Goal: Information Seeking & Learning: Learn about a topic

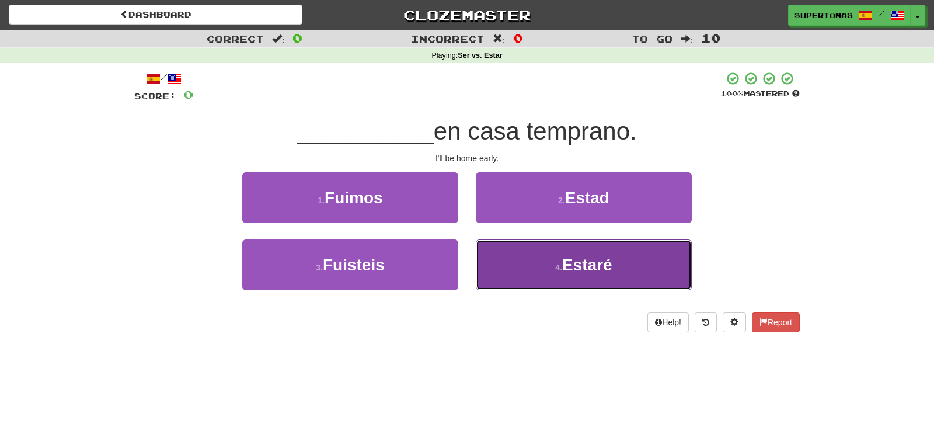
click at [514, 258] on button "4 . Estaré" at bounding box center [584, 264] width 216 height 51
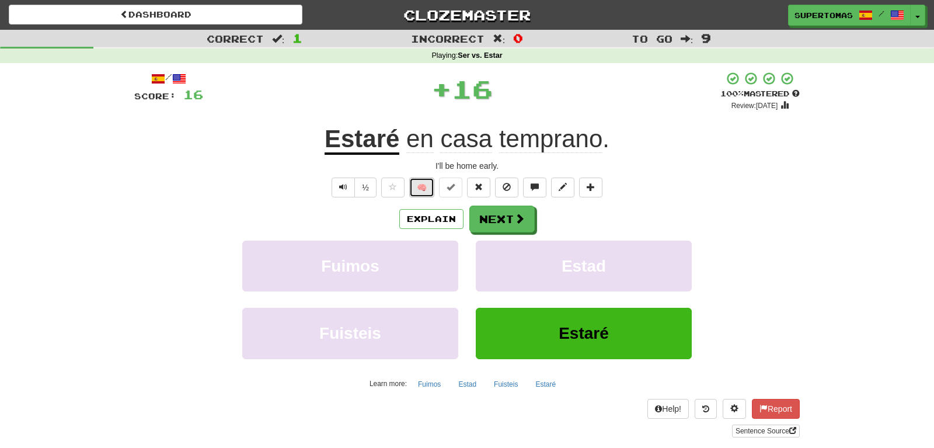
click at [417, 185] on button "🧠" at bounding box center [421, 187] width 25 height 20
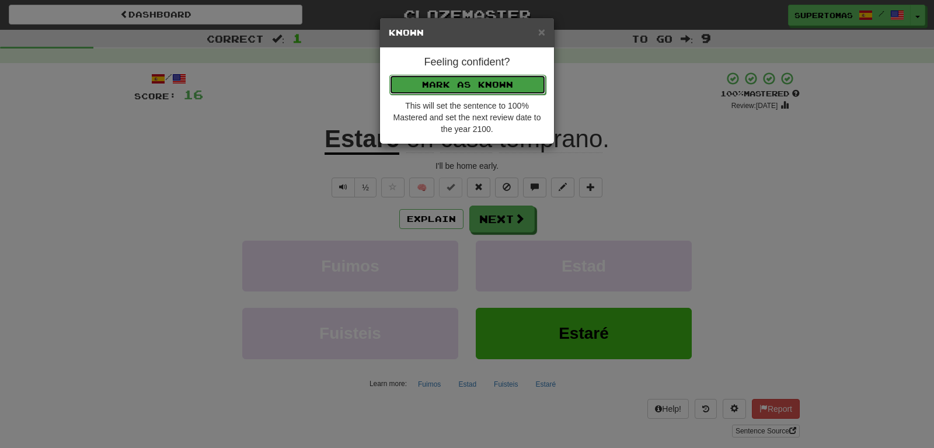
click at [409, 83] on button "Mark as Known" at bounding box center [467, 85] width 156 height 20
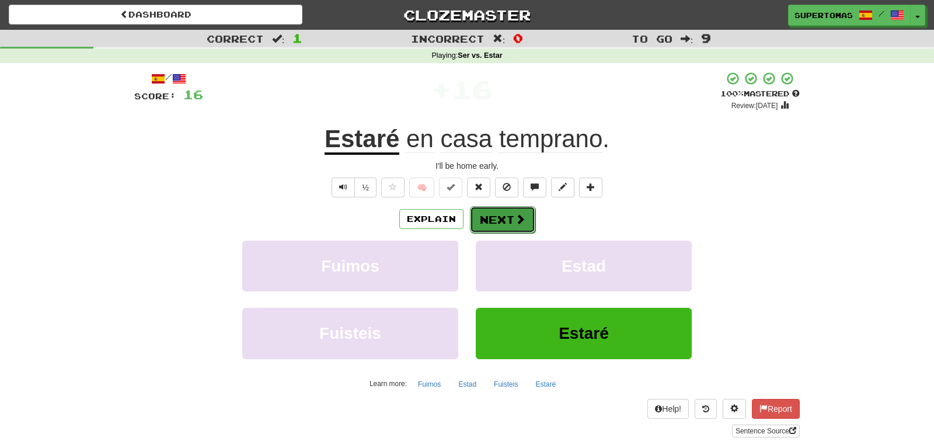
click at [483, 214] on button "Next" at bounding box center [502, 219] width 65 height 27
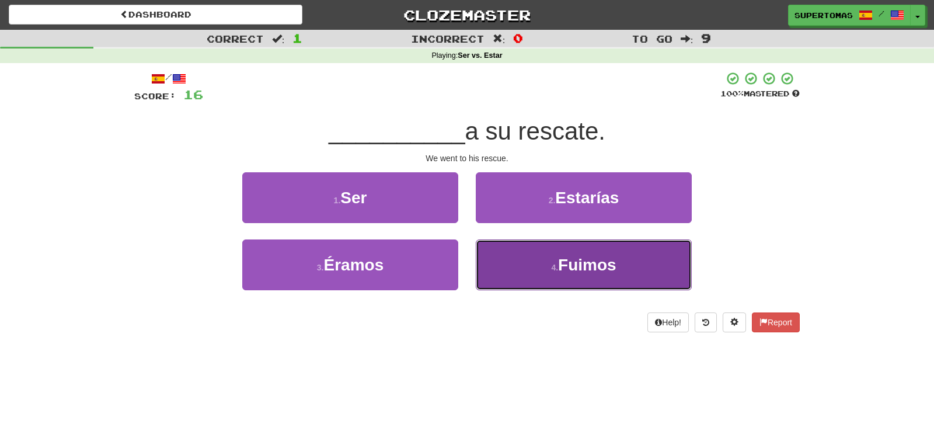
click at [539, 276] on button "4 . Fuimos" at bounding box center [584, 264] width 216 height 51
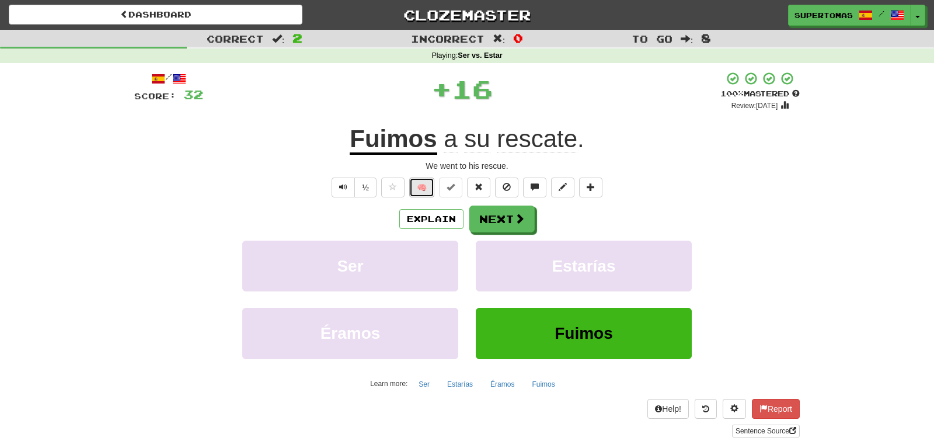
click at [426, 190] on button "🧠" at bounding box center [421, 187] width 25 height 20
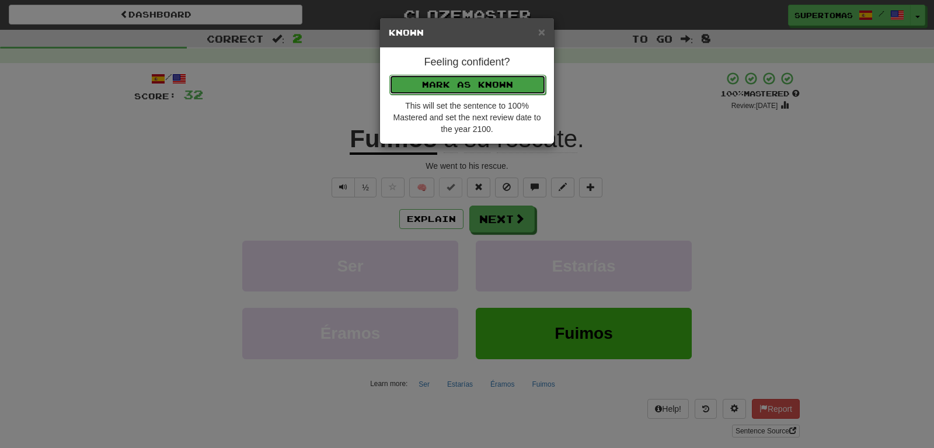
click at [444, 88] on button "Mark as Known" at bounding box center [467, 85] width 156 height 20
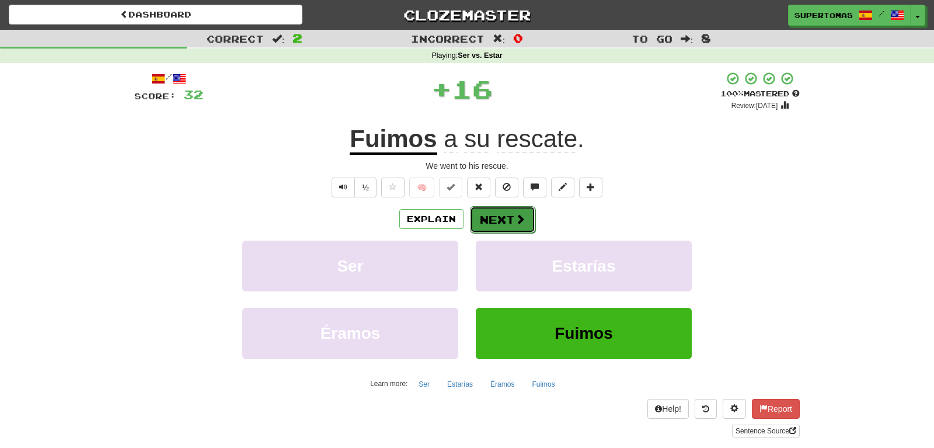
click at [500, 214] on button "Next" at bounding box center [502, 219] width 65 height 27
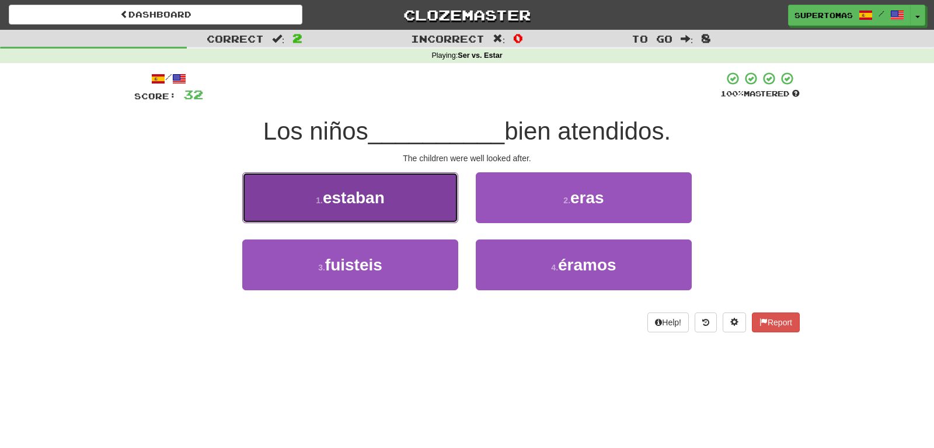
click at [348, 211] on button "1 . [PERSON_NAME]" at bounding box center [350, 197] width 216 height 51
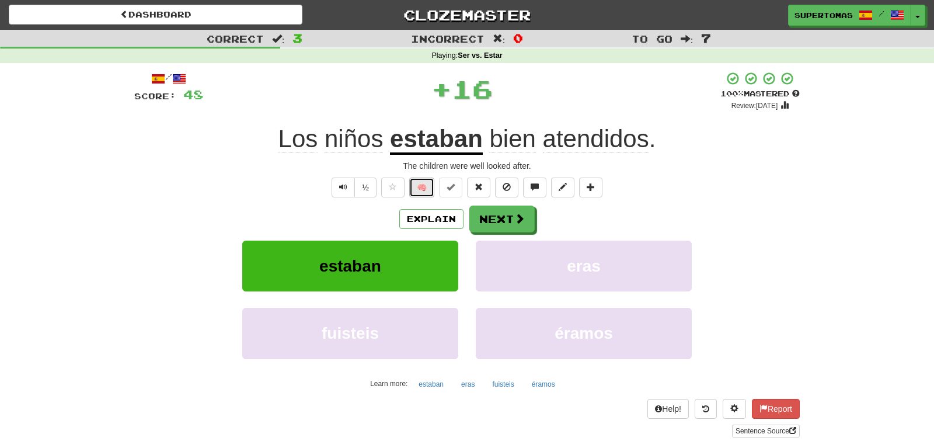
click at [417, 188] on button "🧠" at bounding box center [421, 187] width 25 height 20
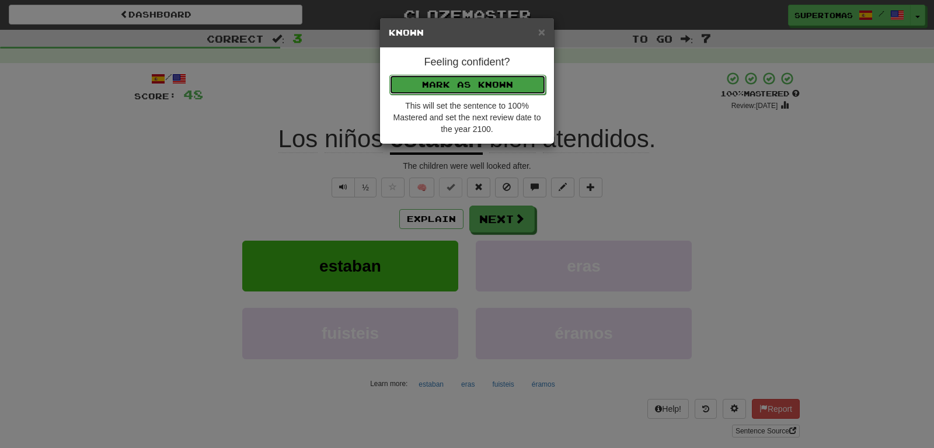
click at [414, 79] on button "Mark as Known" at bounding box center [467, 85] width 156 height 20
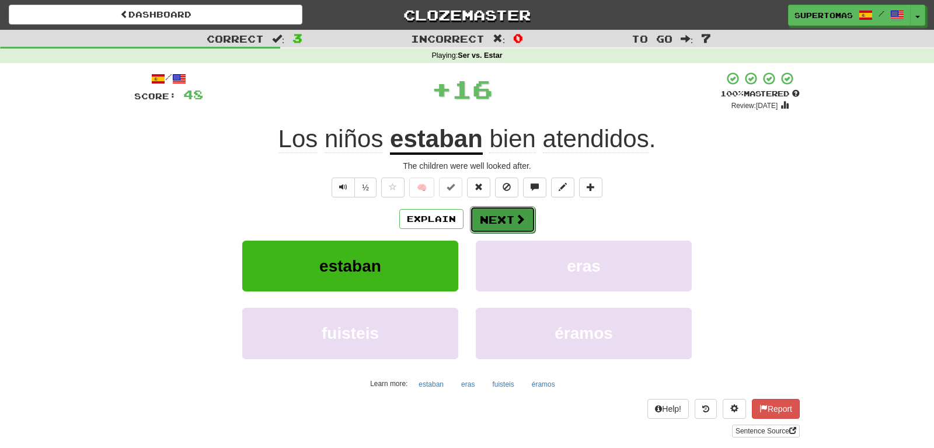
click at [487, 214] on button "Next" at bounding box center [502, 219] width 65 height 27
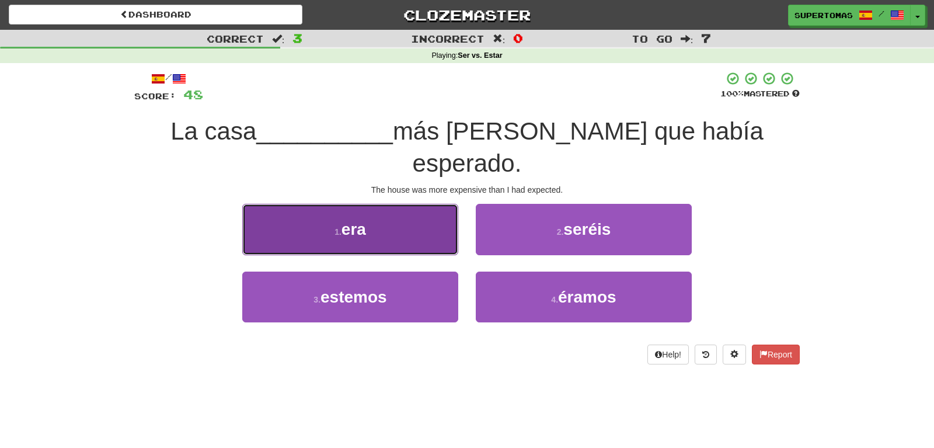
click at [357, 220] on span "era" at bounding box center [354, 229] width 25 height 18
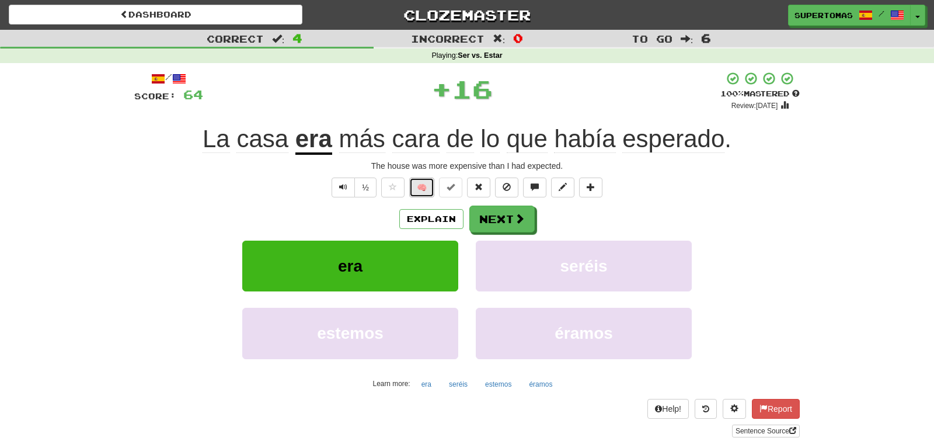
click at [417, 187] on button "🧠" at bounding box center [421, 187] width 25 height 20
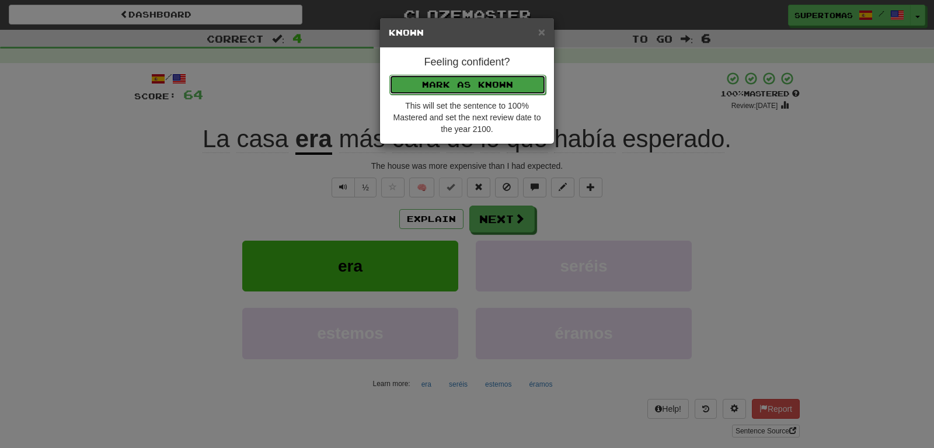
click at [419, 83] on button "Mark as Known" at bounding box center [467, 85] width 156 height 20
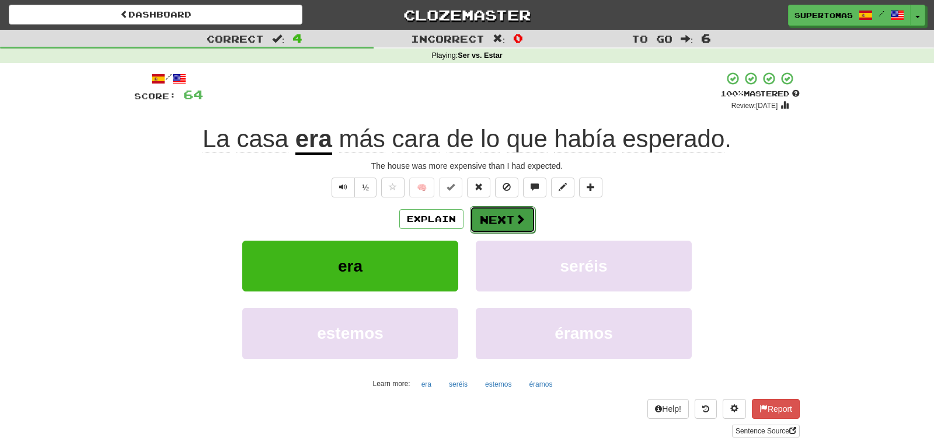
click at [486, 211] on button "Next" at bounding box center [502, 219] width 65 height 27
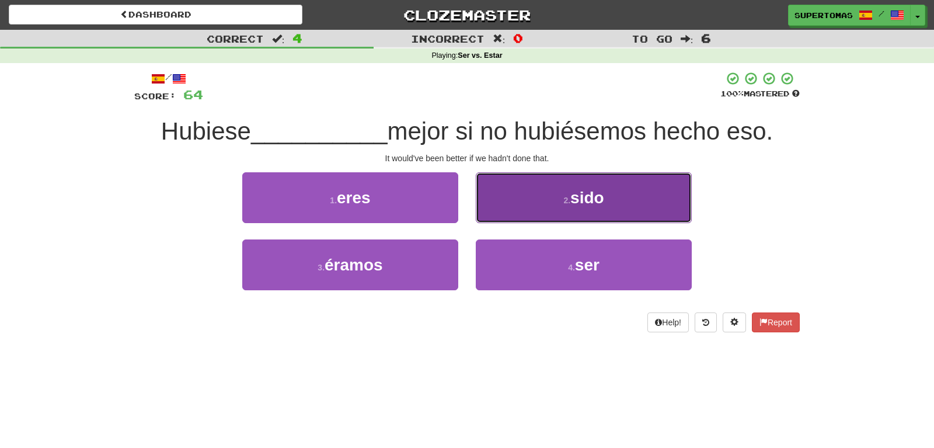
click at [530, 211] on button "2 . sido" at bounding box center [584, 197] width 216 height 51
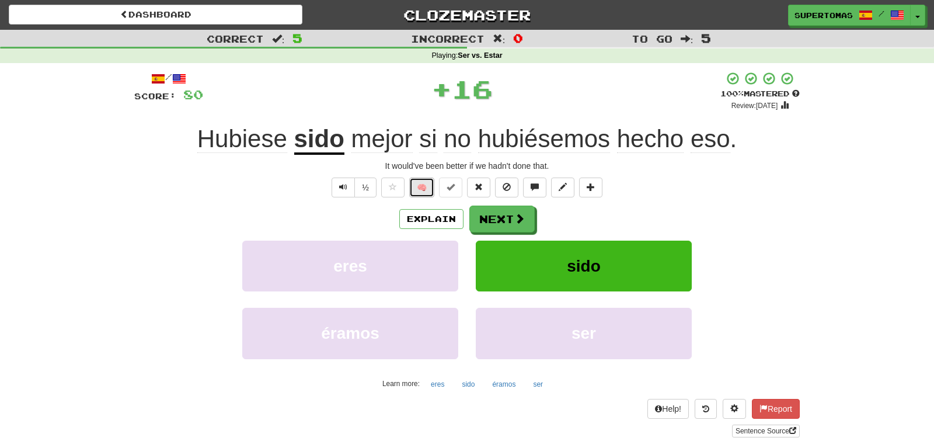
click at [420, 190] on button "🧠" at bounding box center [421, 187] width 25 height 20
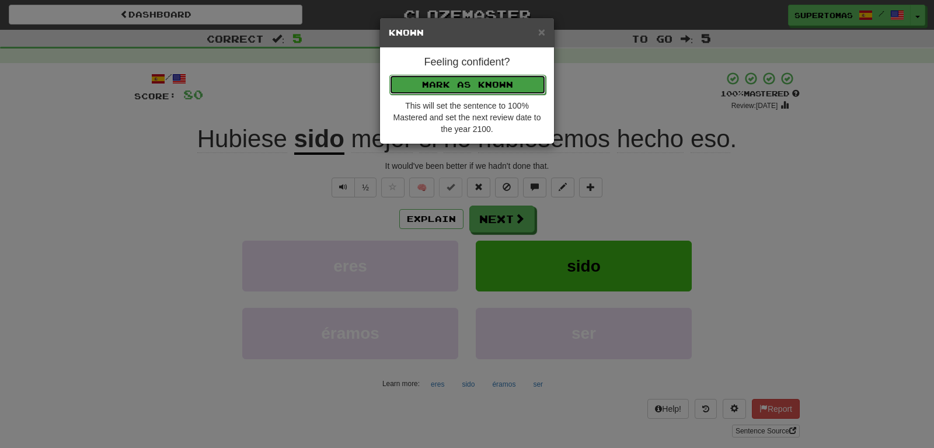
click at [410, 77] on button "Mark as Known" at bounding box center [467, 85] width 156 height 20
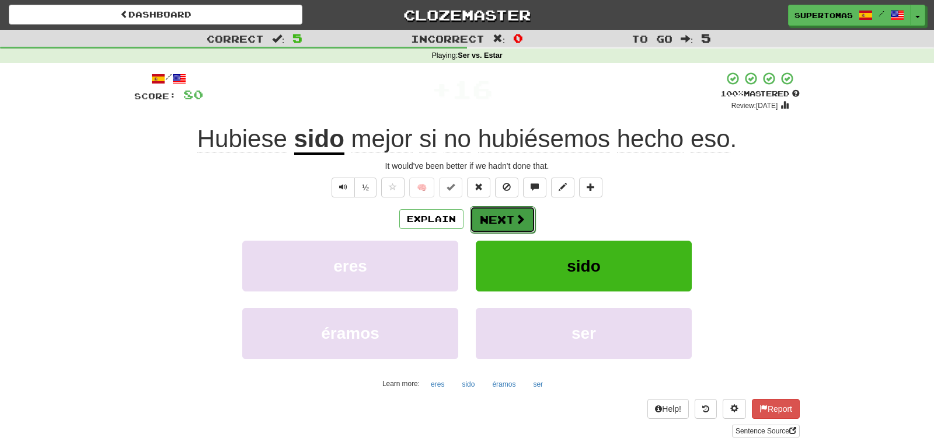
click at [488, 214] on button "Next" at bounding box center [502, 219] width 65 height 27
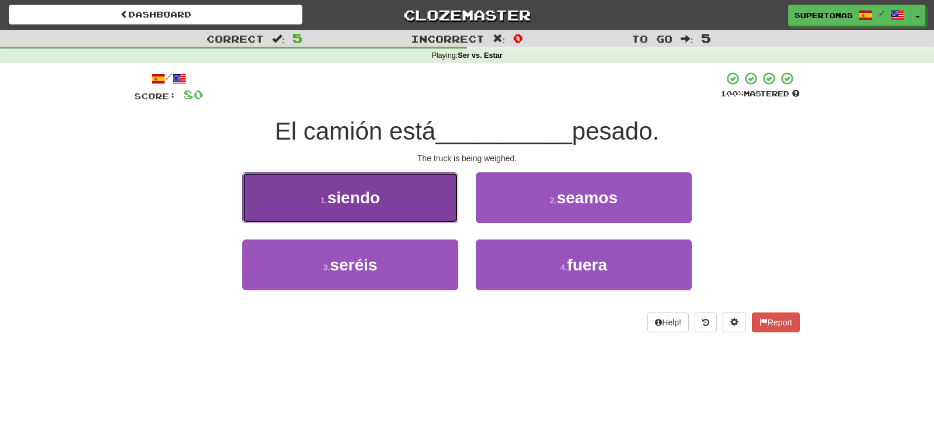
click at [376, 204] on span "siendo" at bounding box center [354, 198] width 53 height 18
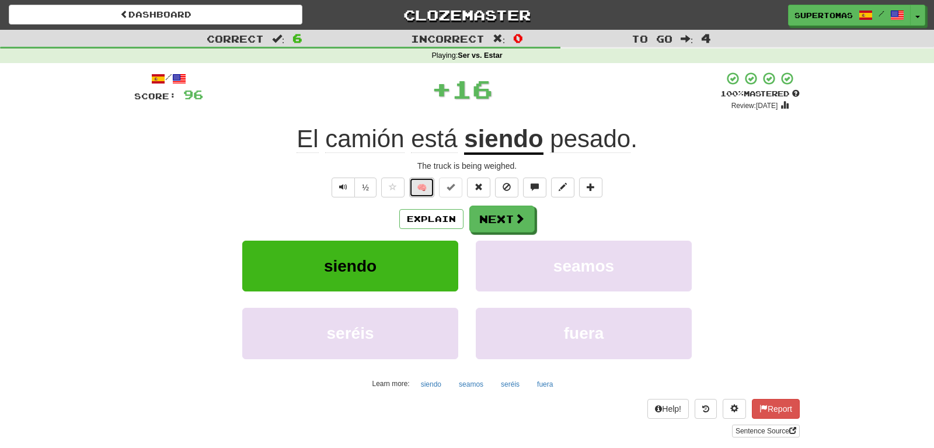
click at [422, 189] on button "🧠" at bounding box center [421, 187] width 25 height 20
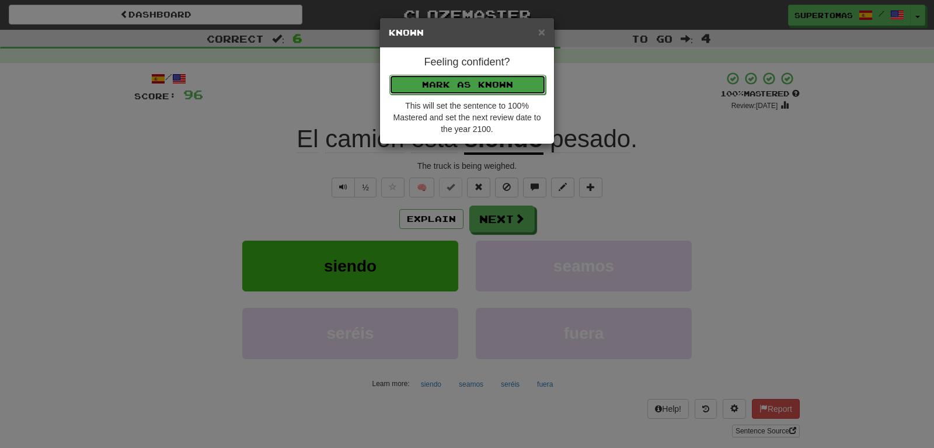
click at [396, 80] on button "Mark as Known" at bounding box center [467, 85] width 156 height 20
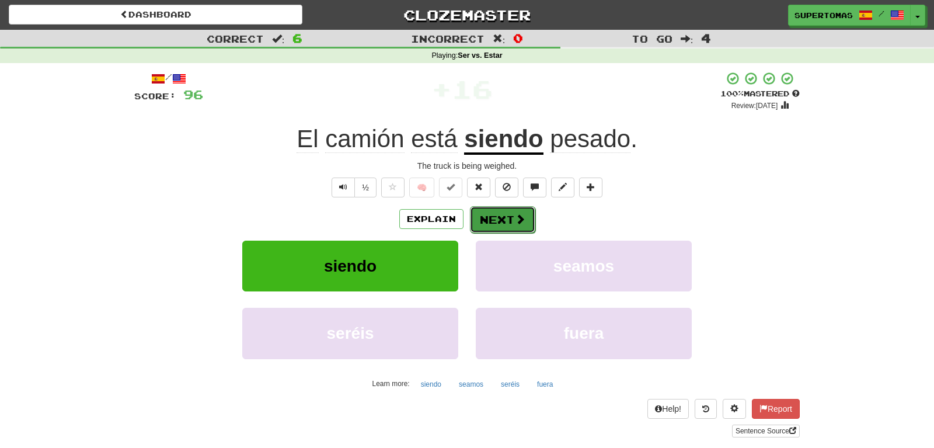
click at [489, 216] on button "Next" at bounding box center [502, 219] width 65 height 27
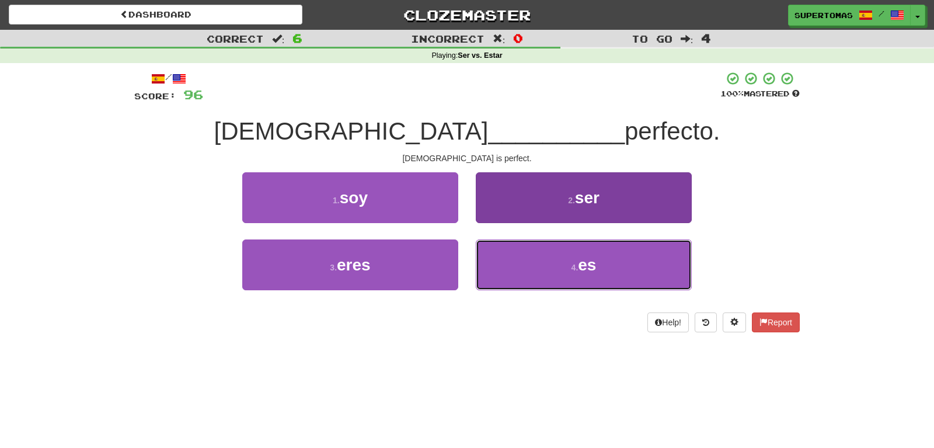
drag, startPoint x: 518, startPoint y: 280, endPoint x: 499, endPoint y: 271, distance: 20.6
click at [518, 280] on button "4 . es" at bounding box center [584, 264] width 216 height 51
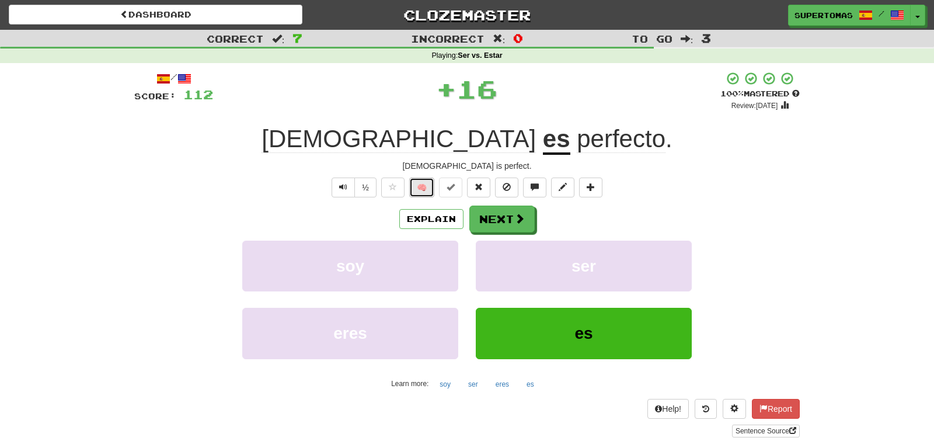
click at [419, 184] on button "🧠" at bounding box center [421, 187] width 25 height 20
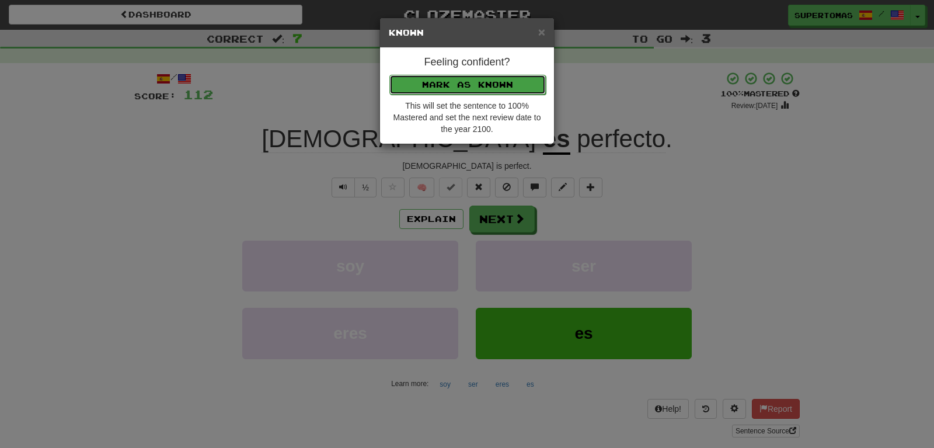
click at [429, 78] on button "Mark as Known" at bounding box center [467, 85] width 156 height 20
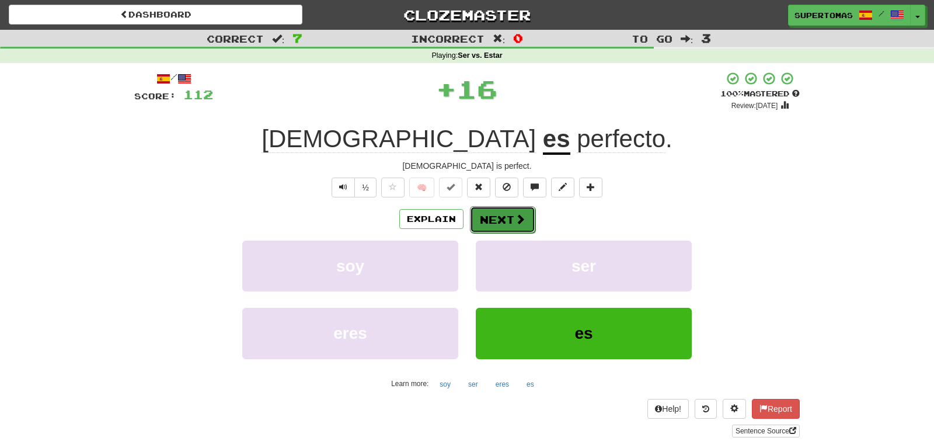
click at [499, 221] on button "Next" at bounding box center [502, 219] width 65 height 27
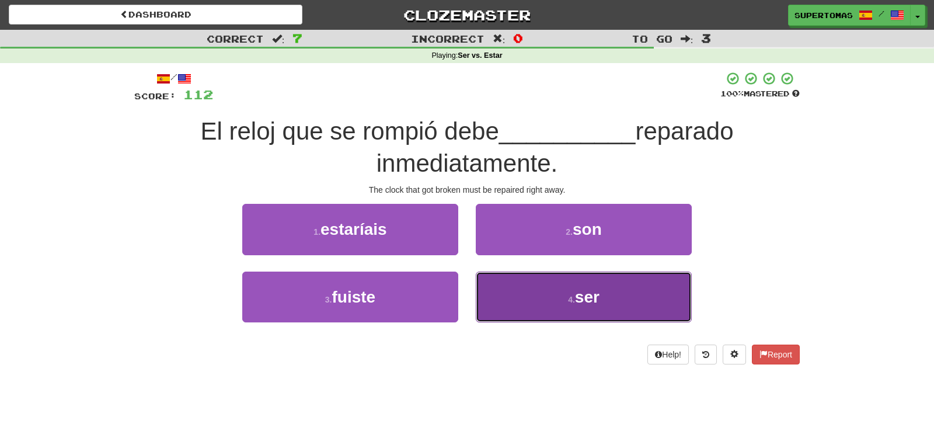
click at [528, 312] on button "4 . ser" at bounding box center [584, 296] width 216 height 51
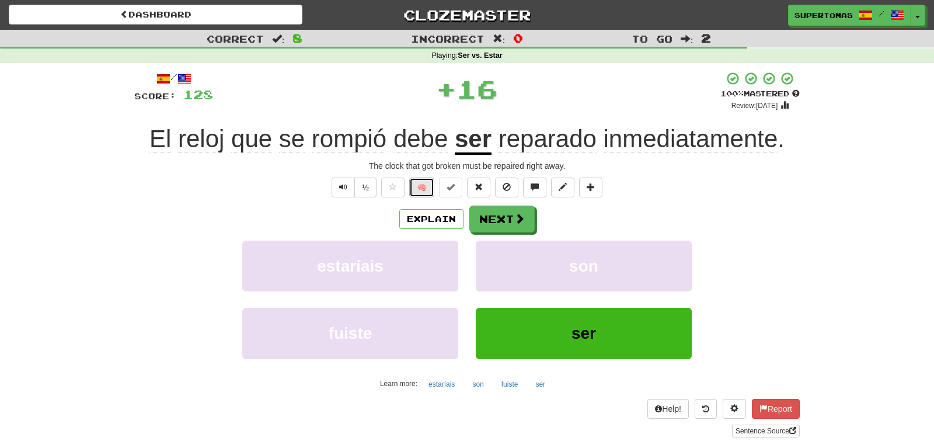
click at [420, 191] on button "🧠" at bounding box center [421, 187] width 25 height 20
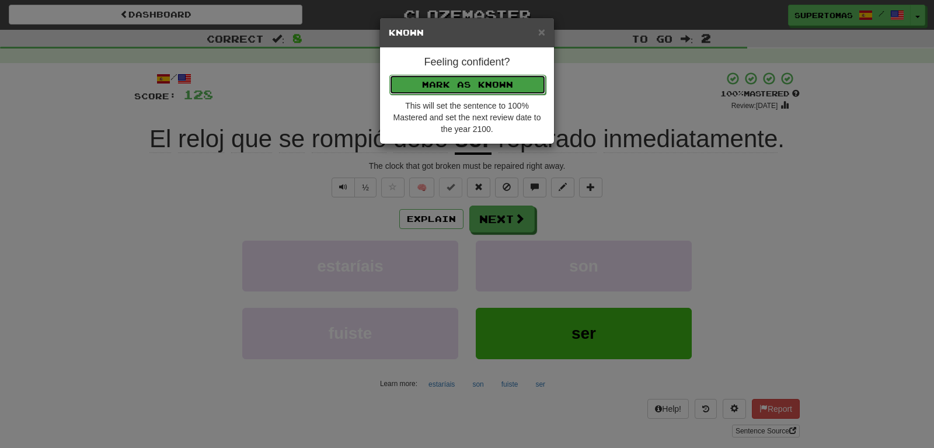
click at [433, 85] on button "Mark as Known" at bounding box center [467, 85] width 156 height 20
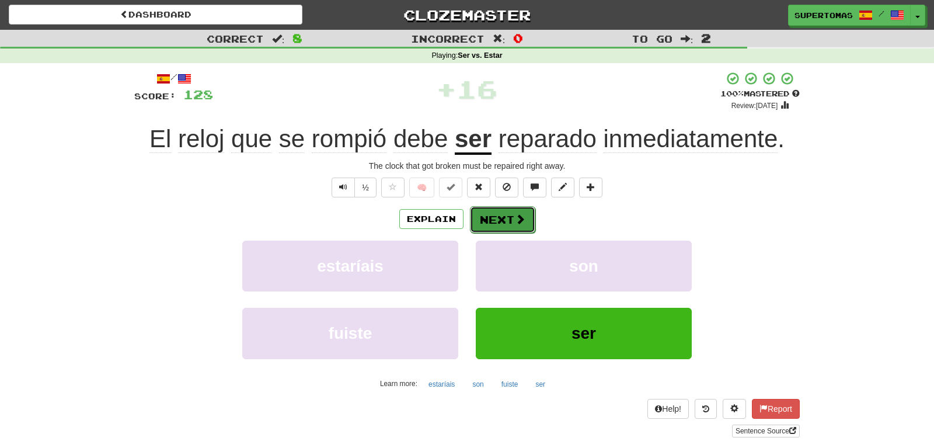
click at [489, 207] on button "Next" at bounding box center [502, 219] width 65 height 27
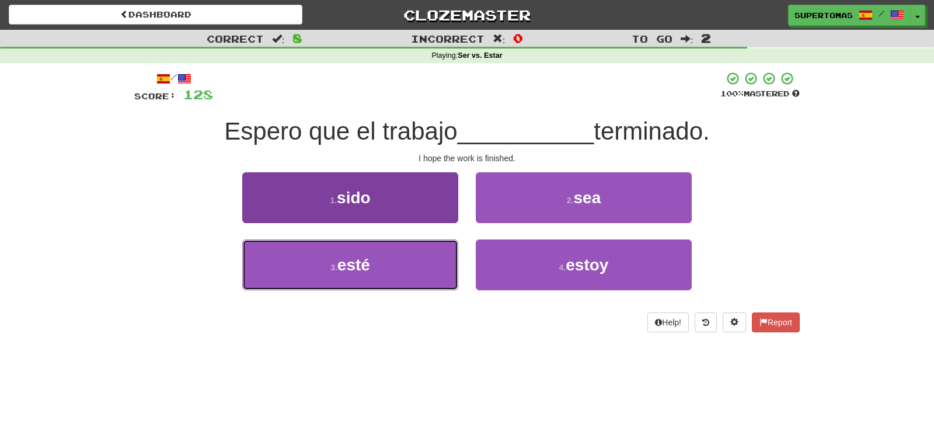
click at [363, 277] on button "3 . esté" at bounding box center [350, 264] width 216 height 51
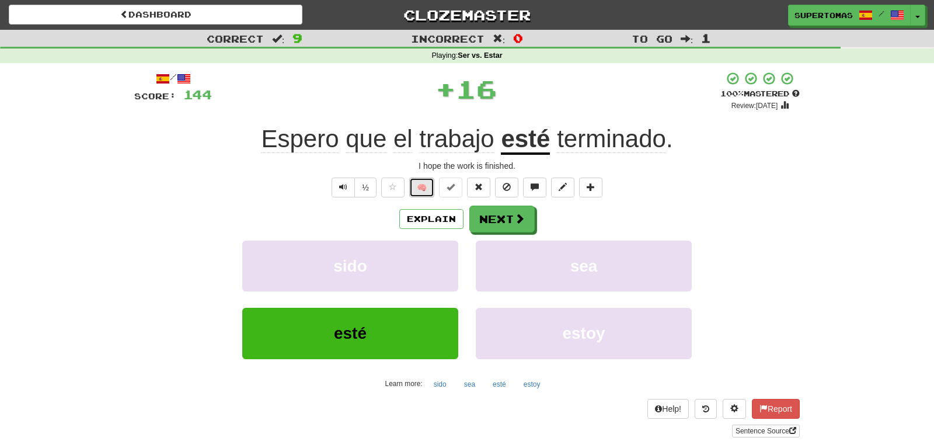
click at [422, 190] on button "🧠" at bounding box center [421, 187] width 25 height 20
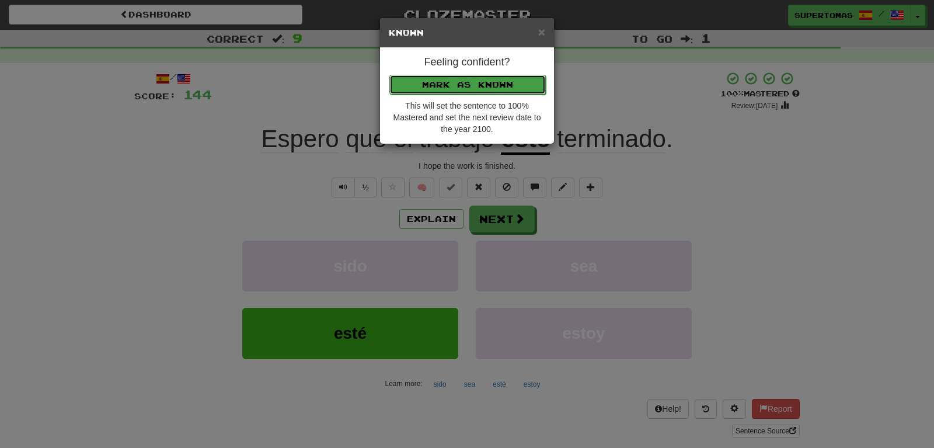
click at [444, 75] on button "Mark as Known" at bounding box center [467, 85] width 156 height 20
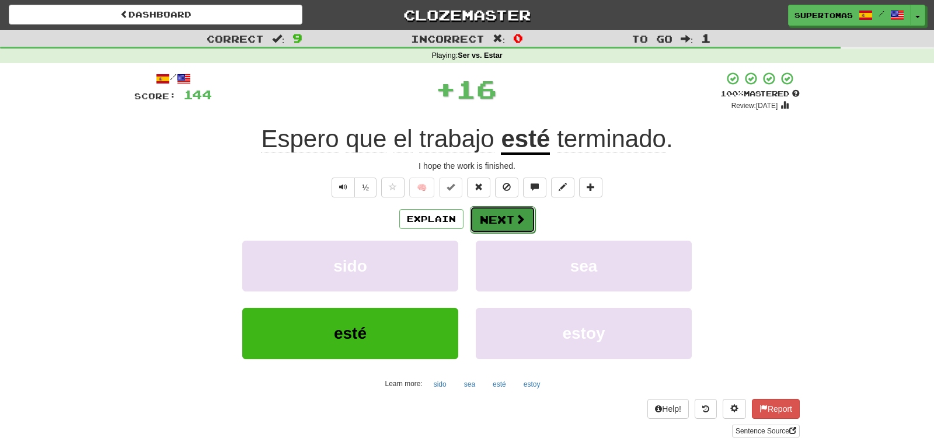
click at [479, 217] on button "Next" at bounding box center [502, 219] width 65 height 27
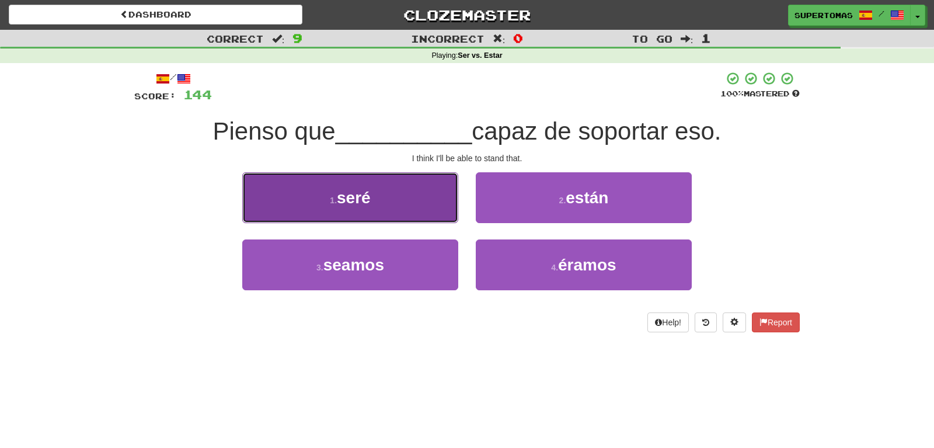
click at [340, 196] on span "seré" at bounding box center [354, 198] width 34 height 18
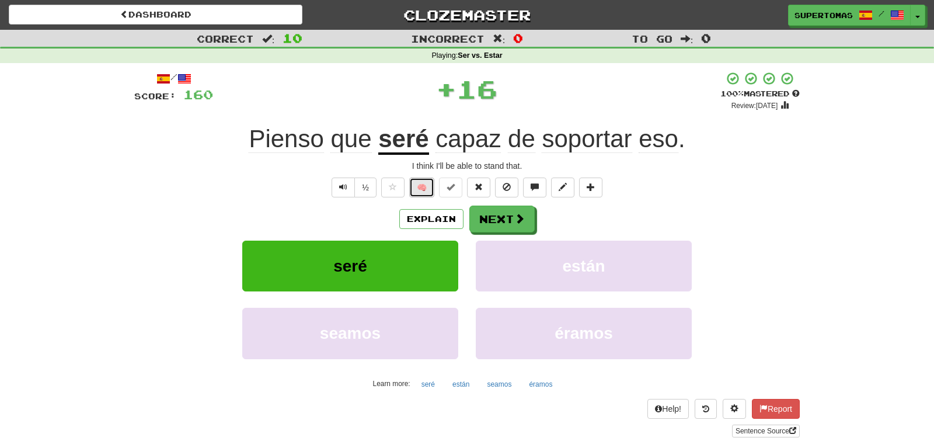
click at [424, 192] on button "🧠" at bounding box center [421, 187] width 25 height 20
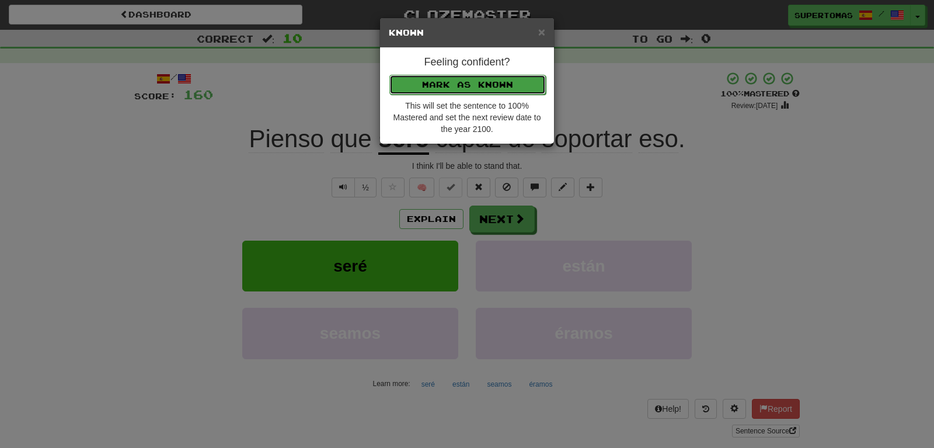
click at [438, 82] on button "Mark as Known" at bounding box center [467, 85] width 156 height 20
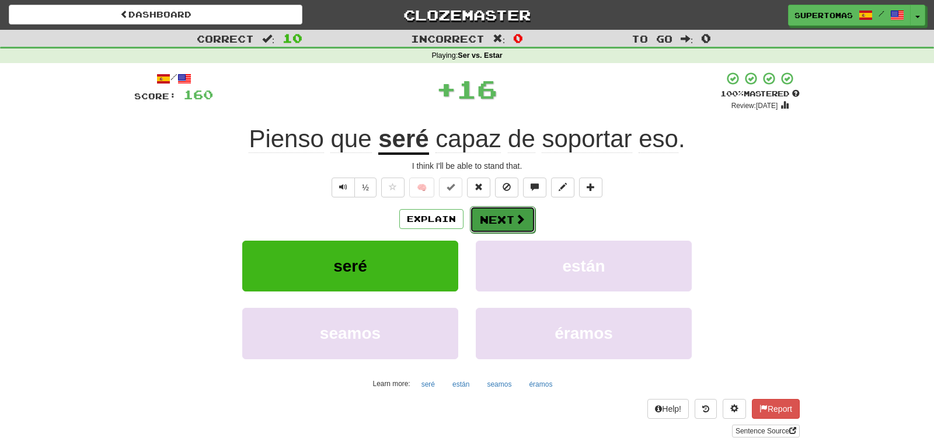
click at [490, 213] on button "Next" at bounding box center [502, 219] width 65 height 27
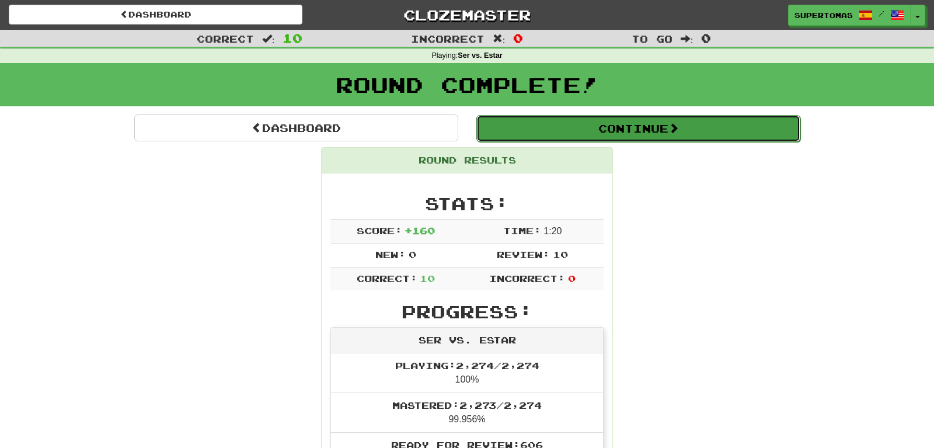
click at [588, 129] on button "Continue" at bounding box center [638, 128] width 324 height 27
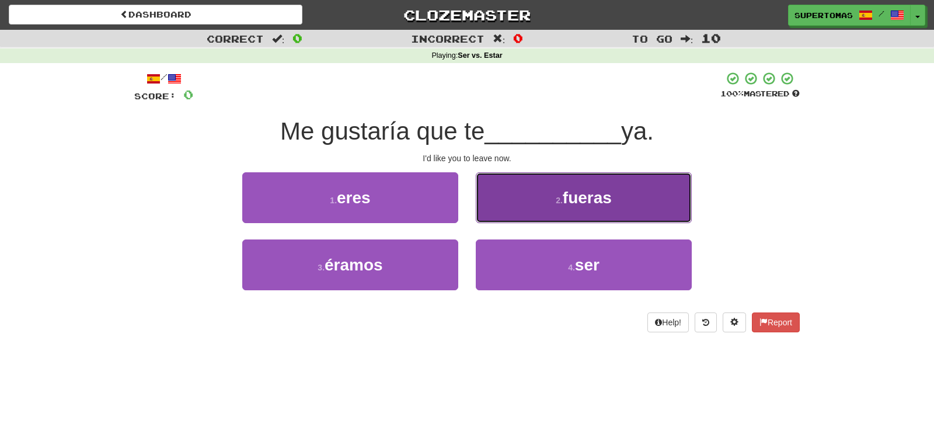
click at [526, 198] on button "2 . fueras" at bounding box center [584, 197] width 216 height 51
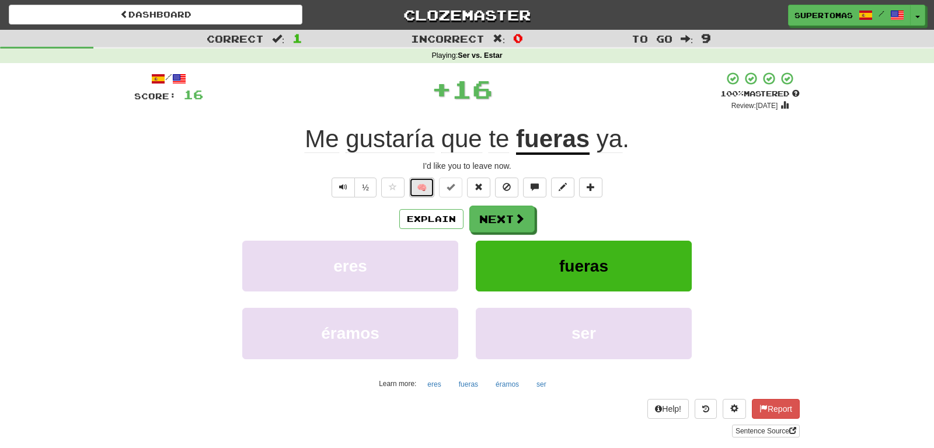
click at [424, 184] on button "🧠" at bounding box center [421, 187] width 25 height 20
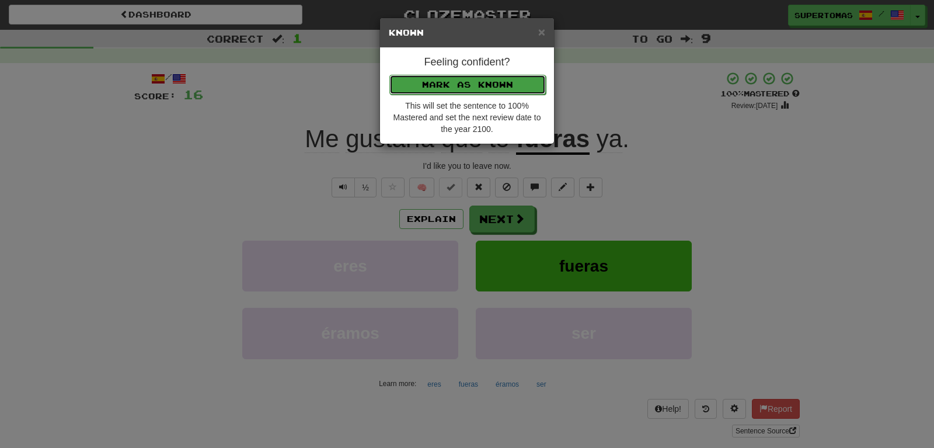
click at [436, 86] on button "Mark as Known" at bounding box center [467, 85] width 156 height 20
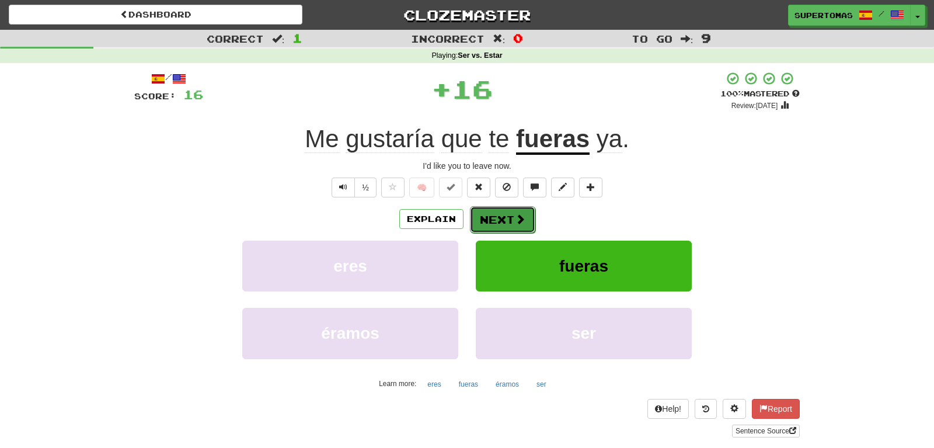
click at [485, 210] on button "Next" at bounding box center [502, 219] width 65 height 27
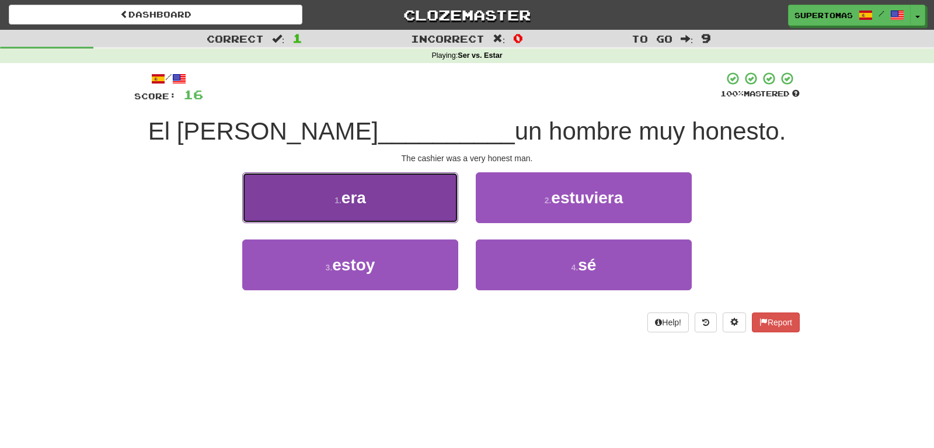
click at [330, 212] on button "1 . era" at bounding box center [350, 197] width 216 height 51
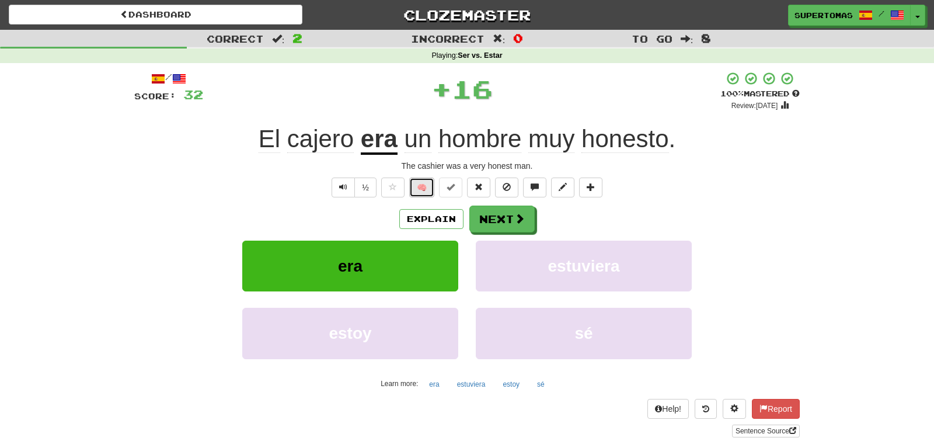
click at [419, 186] on button "🧠" at bounding box center [421, 187] width 25 height 20
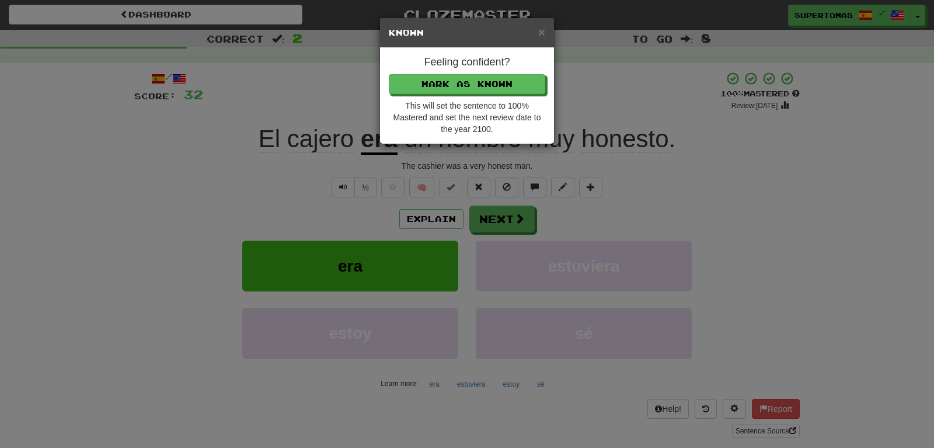
click at [414, 74] on div "Feeling confident? [PERSON_NAME] as Known This will set the sentence to 100% Ma…" at bounding box center [467, 96] width 174 height 96
click at [425, 90] on button "Mark as Known" at bounding box center [467, 85] width 156 height 20
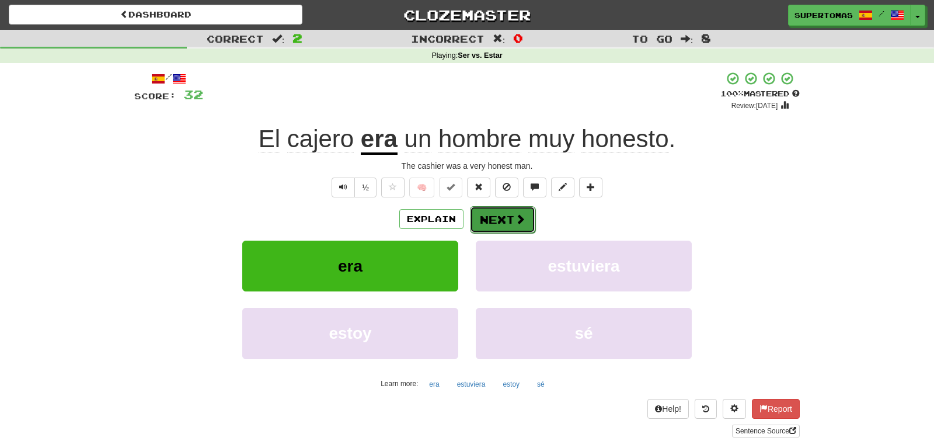
click at [496, 223] on button "Next" at bounding box center [502, 219] width 65 height 27
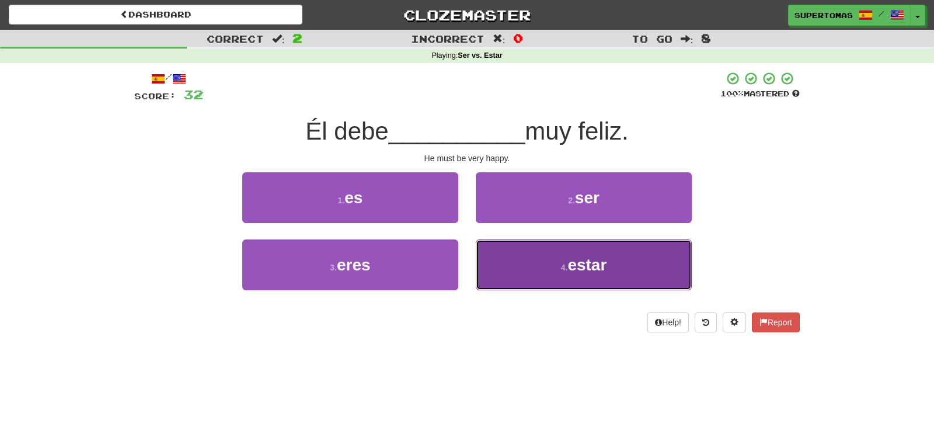
click at [501, 268] on button "4 . estar" at bounding box center [584, 264] width 216 height 51
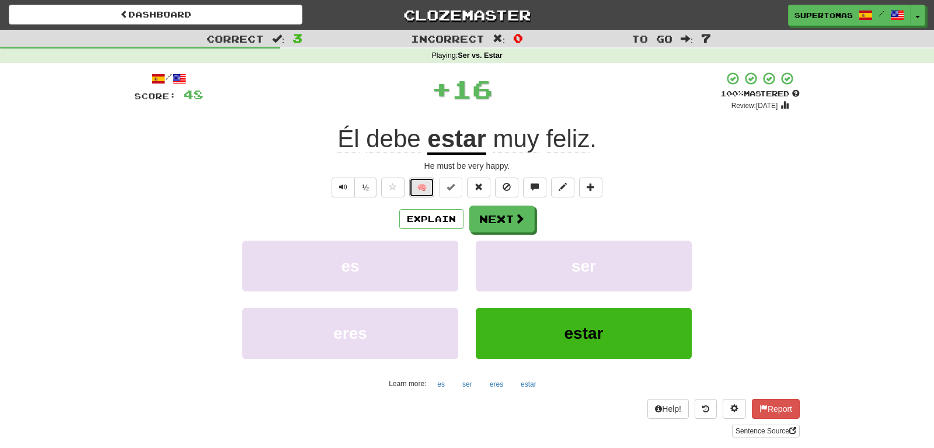
click at [423, 186] on button "🧠" at bounding box center [421, 187] width 25 height 20
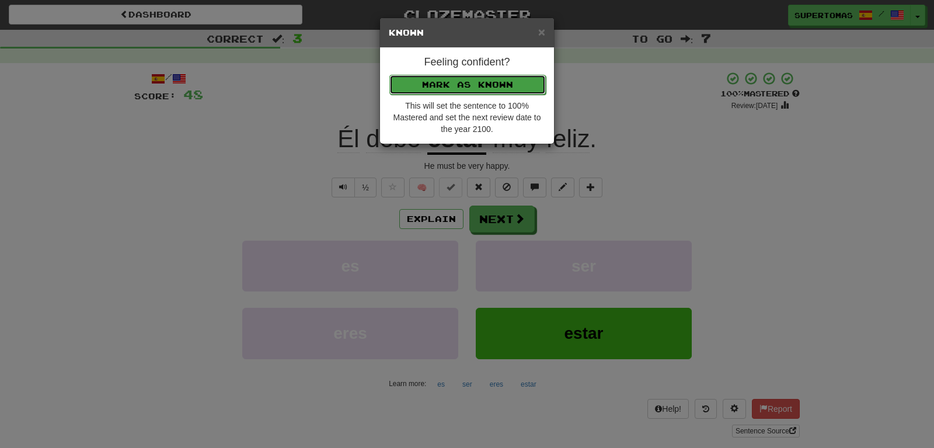
click at [426, 92] on button "Mark as Known" at bounding box center [467, 85] width 156 height 20
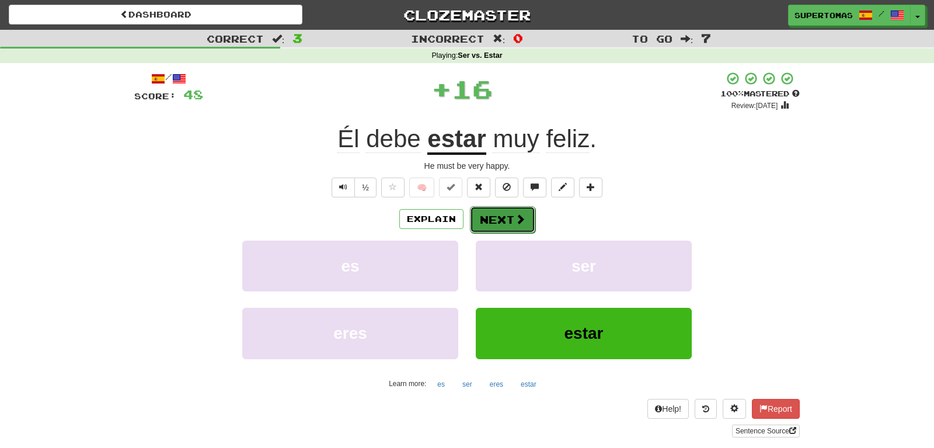
click at [487, 208] on button "Next" at bounding box center [502, 219] width 65 height 27
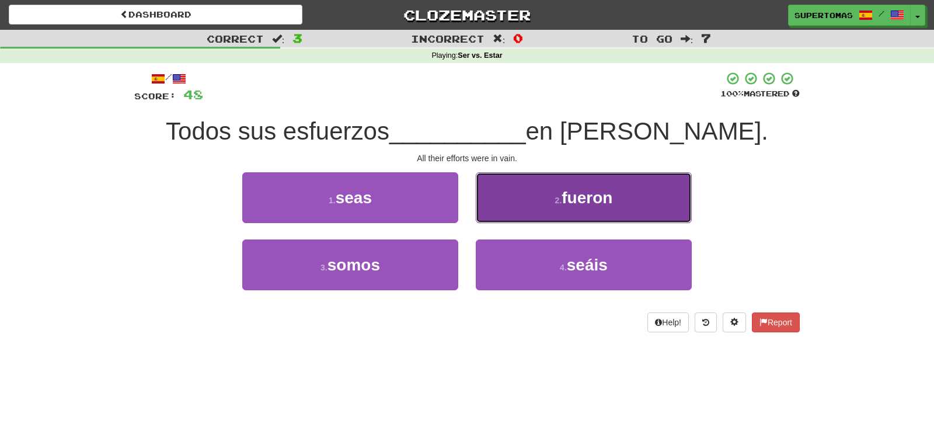
click at [499, 207] on button "2 . fueron" at bounding box center [584, 197] width 216 height 51
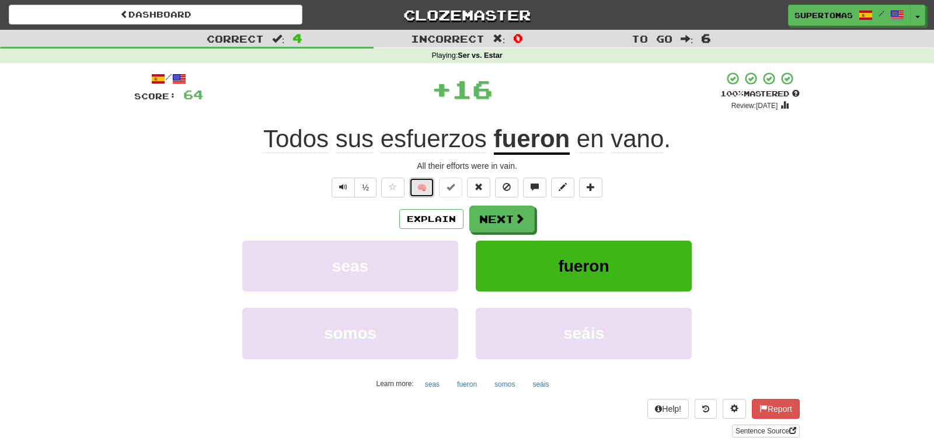
click at [423, 191] on button "🧠" at bounding box center [421, 187] width 25 height 20
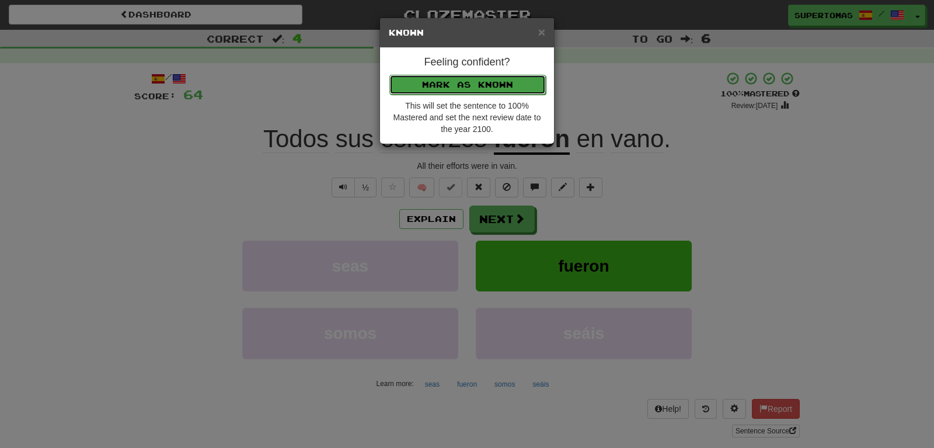
click at [430, 79] on button "Mark as Known" at bounding box center [467, 85] width 156 height 20
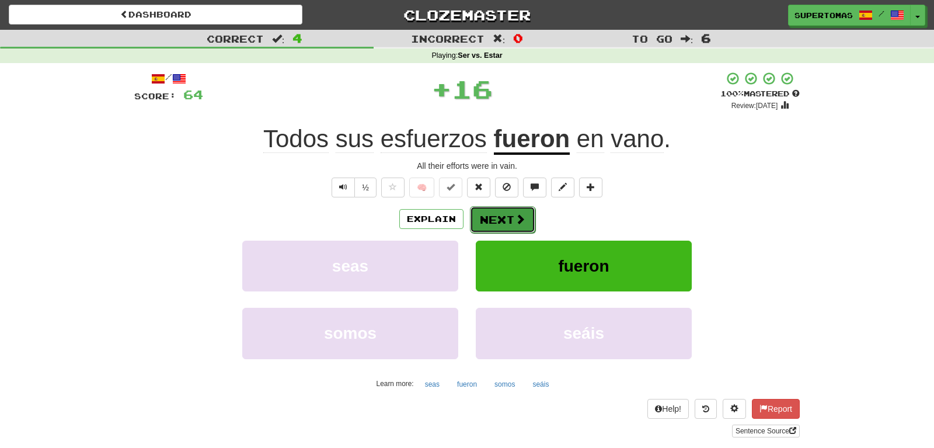
click at [494, 220] on button "Next" at bounding box center [502, 219] width 65 height 27
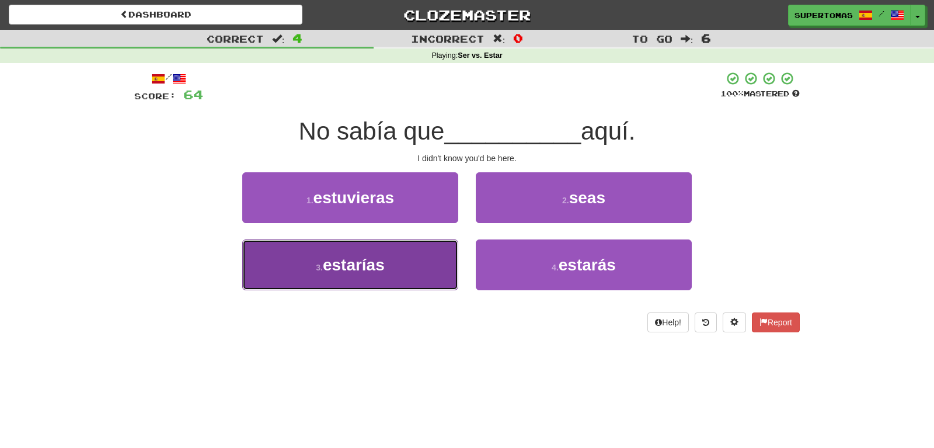
click at [343, 274] on span "estarías" at bounding box center [354, 265] width 62 height 18
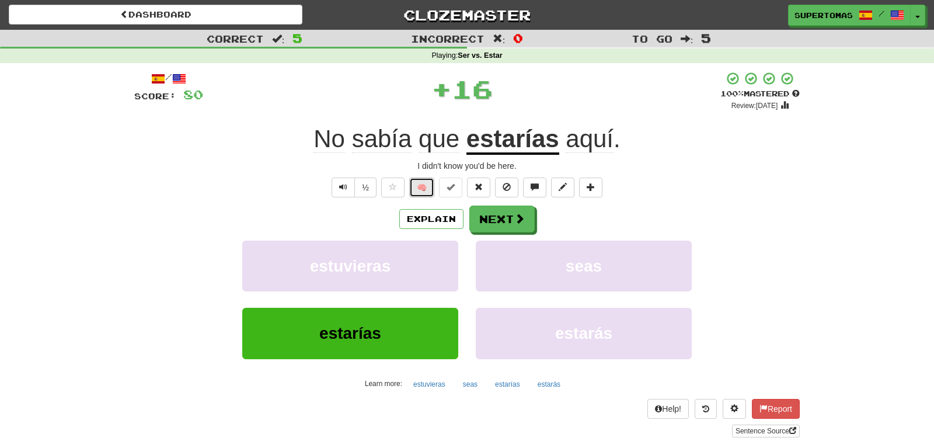
click at [422, 187] on button "🧠" at bounding box center [421, 187] width 25 height 20
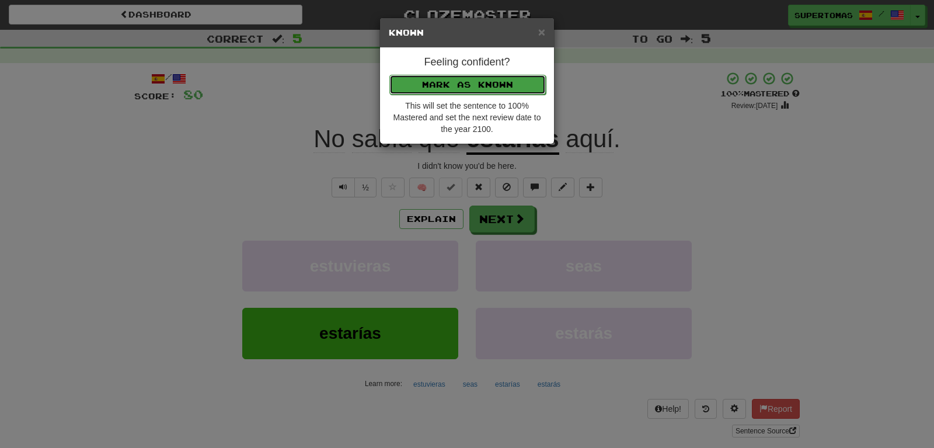
click at [413, 88] on button "Mark as Known" at bounding box center [467, 85] width 156 height 20
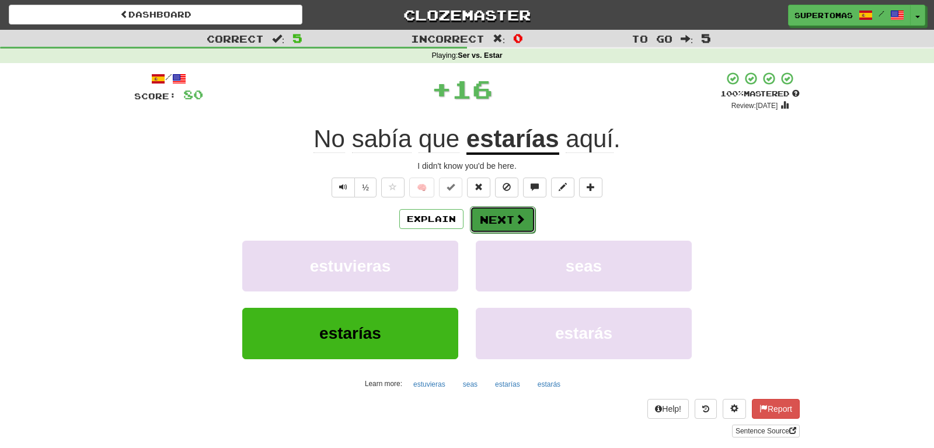
click at [482, 213] on button "Next" at bounding box center [502, 219] width 65 height 27
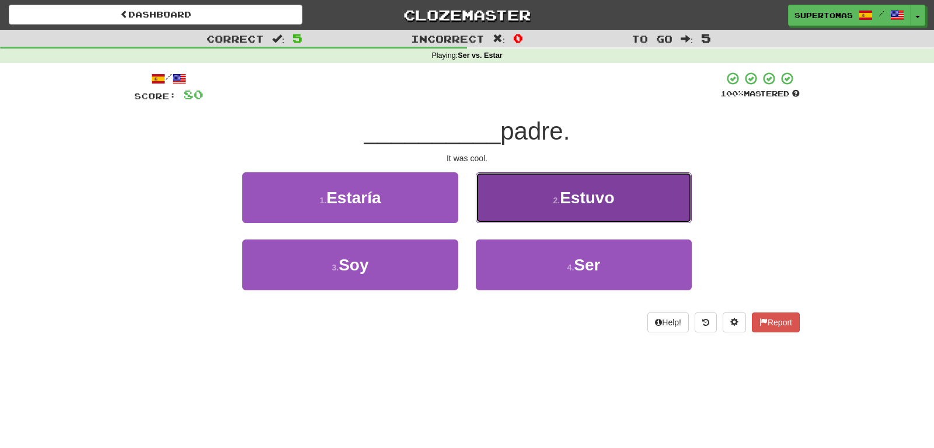
click at [507, 218] on button "2 . Estuvo" at bounding box center [584, 197] width 216 height 51
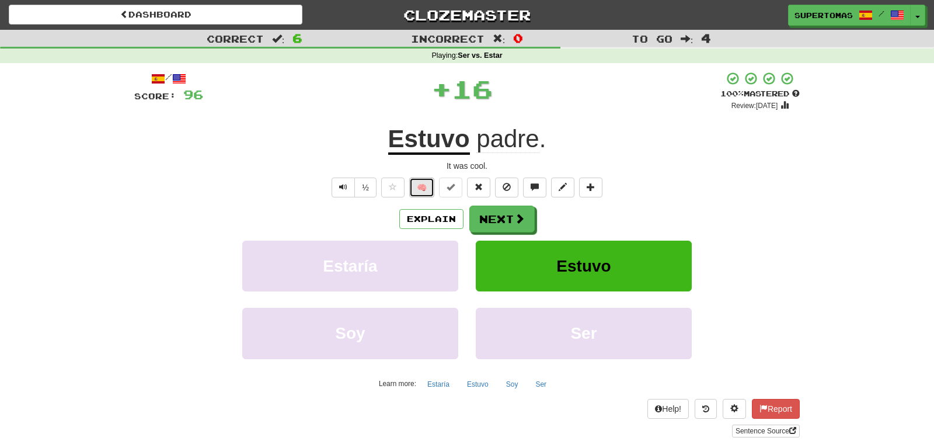
click at [425, 187] on button "🧠" at bounding box center [421, 187] width 25 height 20
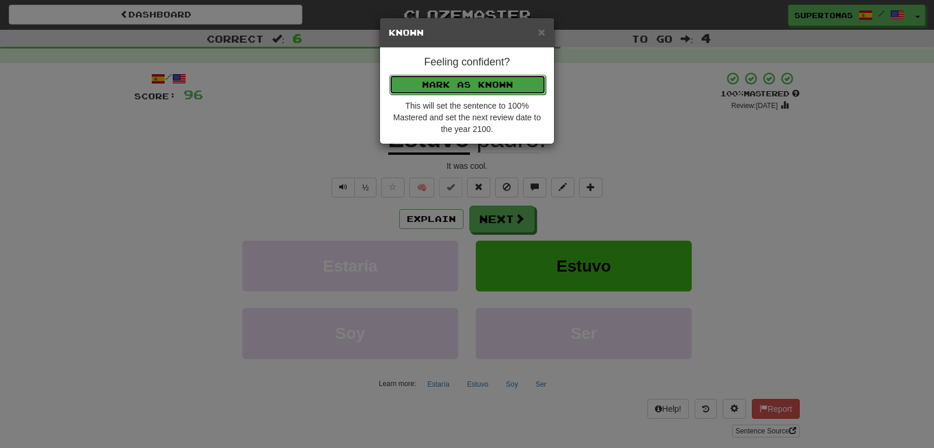
click at [420, 90] on button "Mark as Known" at bounding box center [467, 85] width 156 height 20
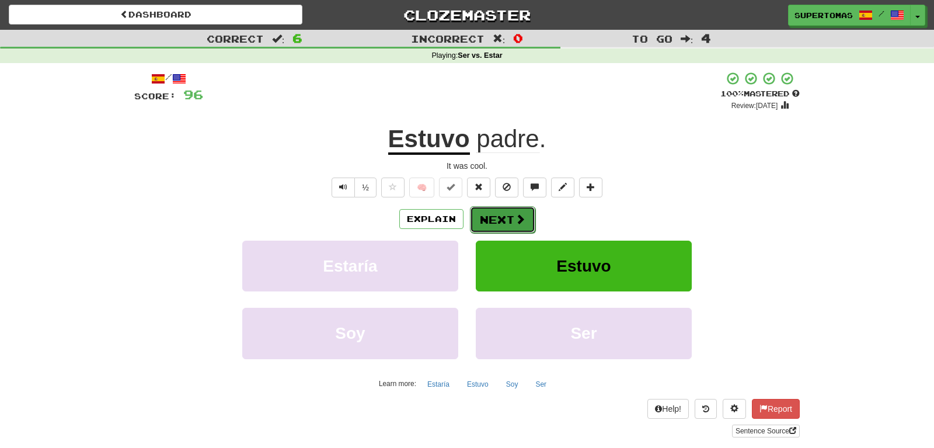
click at [496, 213] on button "Next" at bounding box center [502, 219] width 65 height 27
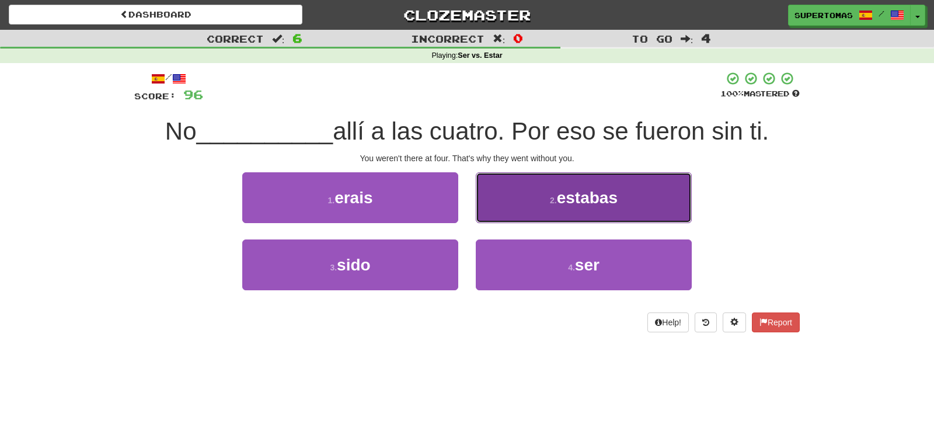
click at [530, 200] on button "2 . estabas" at bounding box center [584, 197] width 216 height 51
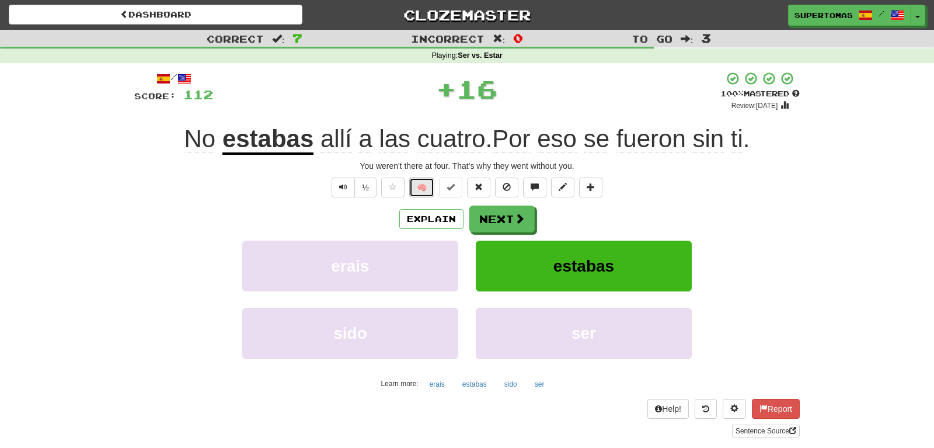
click at [423, 187] on button "🧠" at bounding box center [421, 187] width 25 height 20
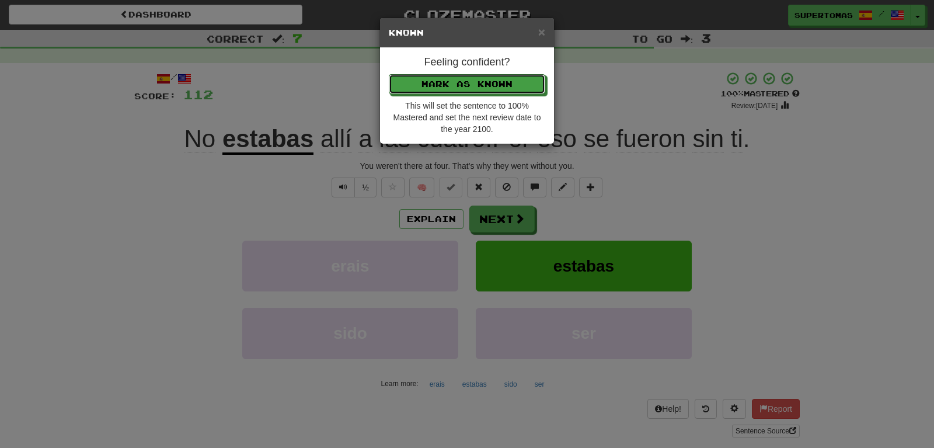
drag, startPoint x: 413, startPoint y: 82, endPoint x: 430, endPoint y: 106, distance: 29.3
click at [414, 82] on button "Mark as Known" at bounding box center [467, 84] width 156 height 20
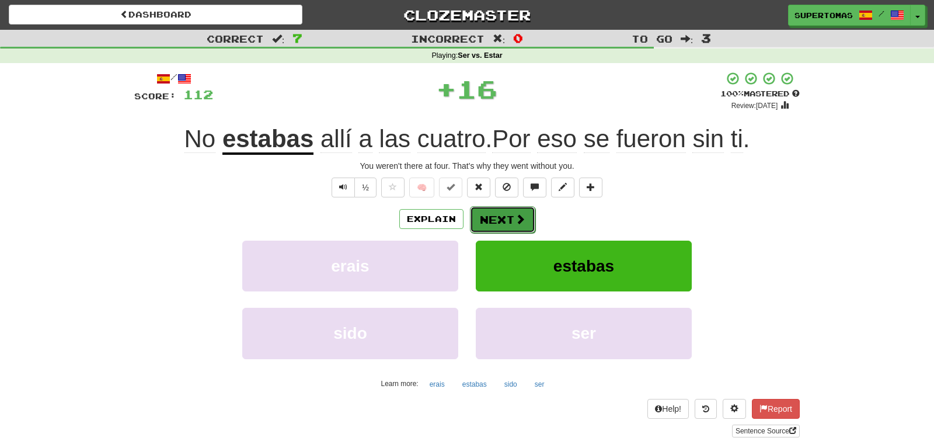
click at [496, 213] on button "Next" at bounding box center [502, 219] width 65 height 27
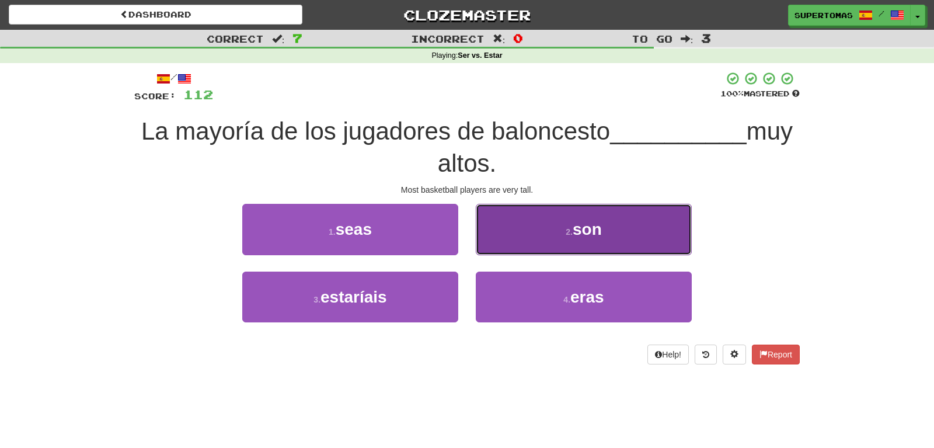
click at [508, 249] on button "2 . son" at bounding box center [584, 229] width 216 height 51
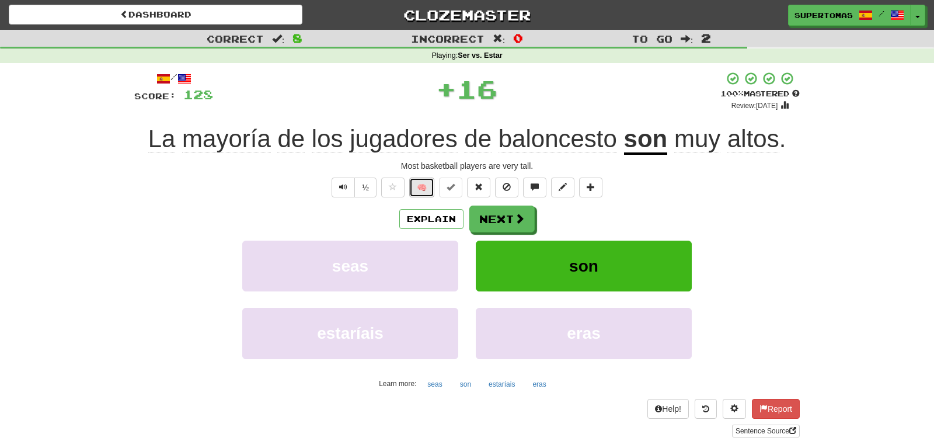
click at [420, 186] on button "🧠" at bounding box center [421, 187] width 25 height 20
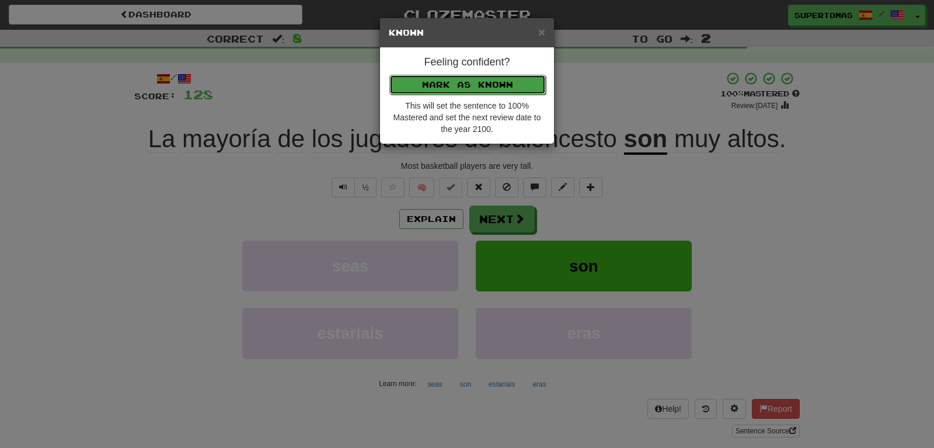
click at [427, 82] on button "Mark as Known" at bounding box center [467, 85] width 156 height 20
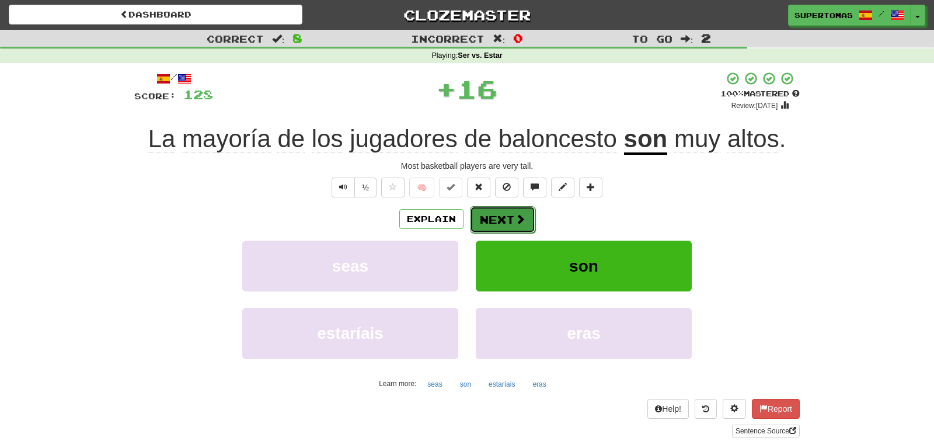
click at [497, 222] on button "Next" at bounding box center [502, 219] width 65 height 27
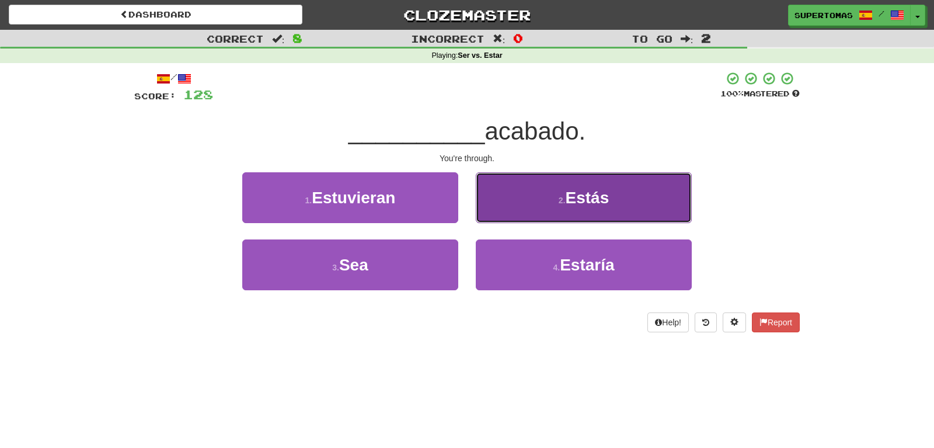
click at [517, 209] on button "2 . Estás" at bounding box center [584, 197] width 216 height 51
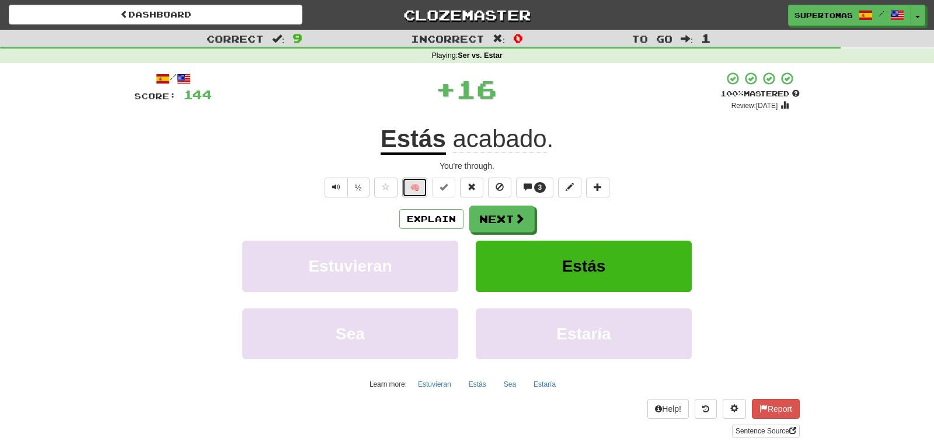
click at [414, 182] on button "🧠" at bounding box center [414, 187] width 25 height 20
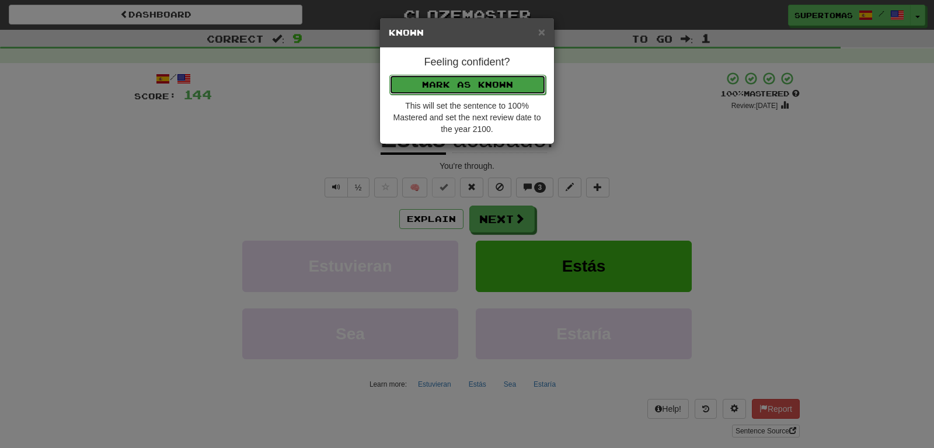
click at [421, 86] on button "Mark as Known" at bounding box center [467, 85] width 156 height 20
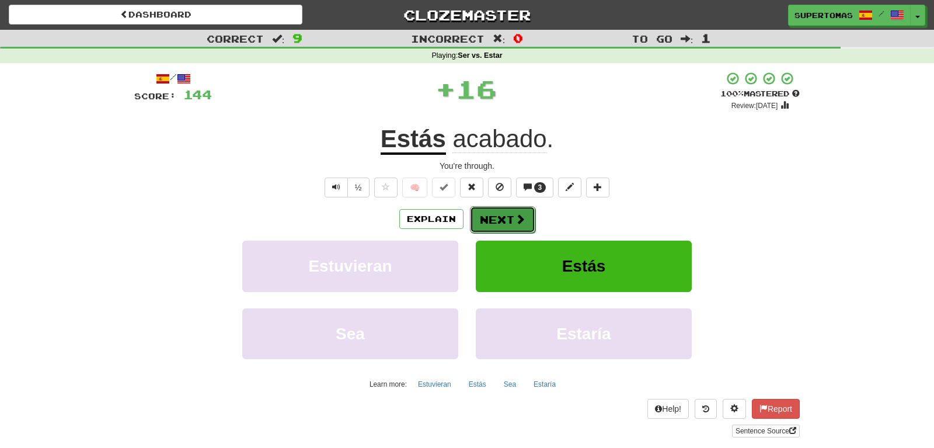
click at [492, 214] on button "Next" at bounding box center [502, 219] width 65 height 27
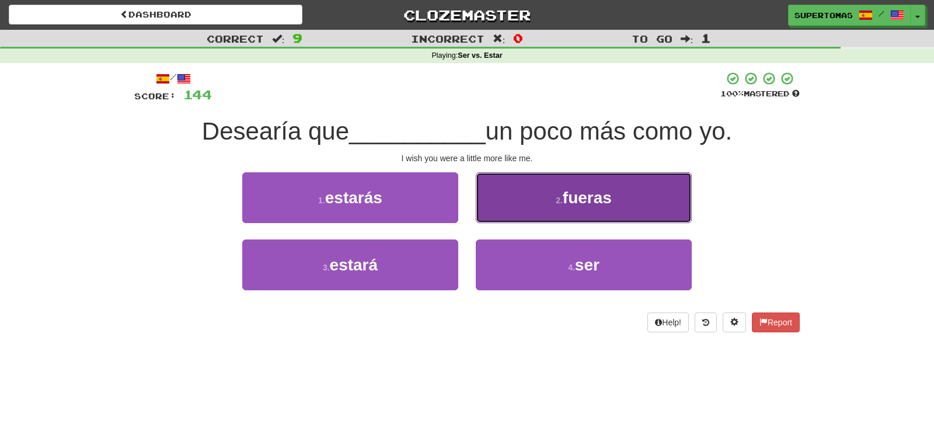
click at [571, 198] on span "fueras" at bounding box center [587, 198] width 49 height 18
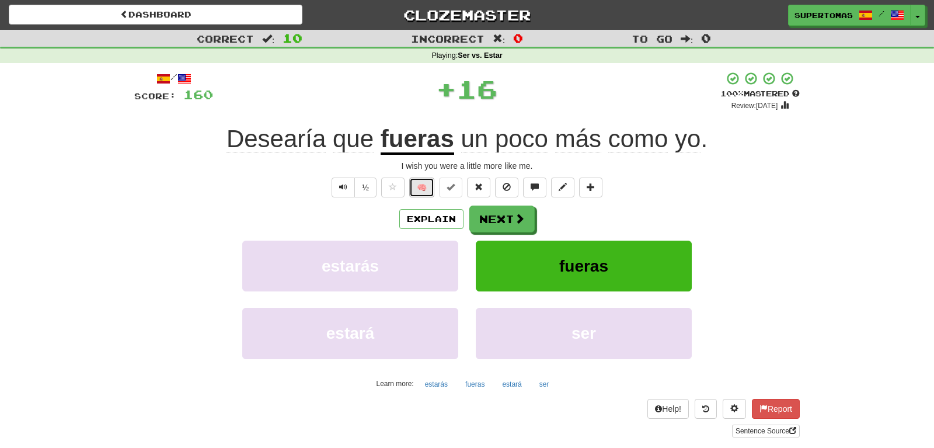
click at [427, 186] on button "🧠" at bounding box center [421, 187] width 25 height 20
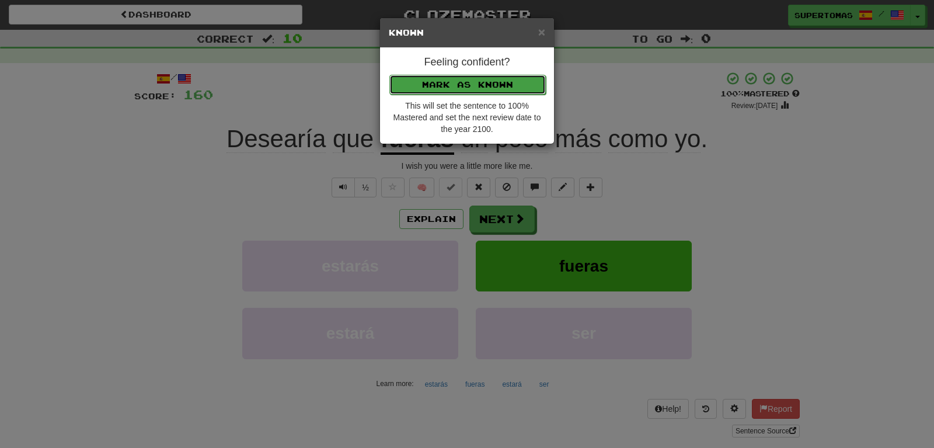
click at [419, 86] on button "Mark as Known" at bounding box center [467, 85] width 156 height 20
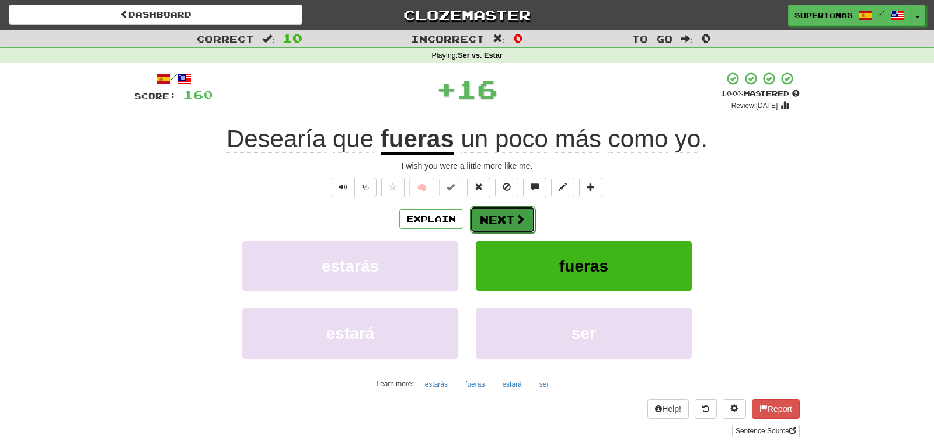
click at [487, 211] on button "Next" at bounding box center [502, 219] width 65 height 27
